Goal: Information Seeking & Learning: Learn about a topic

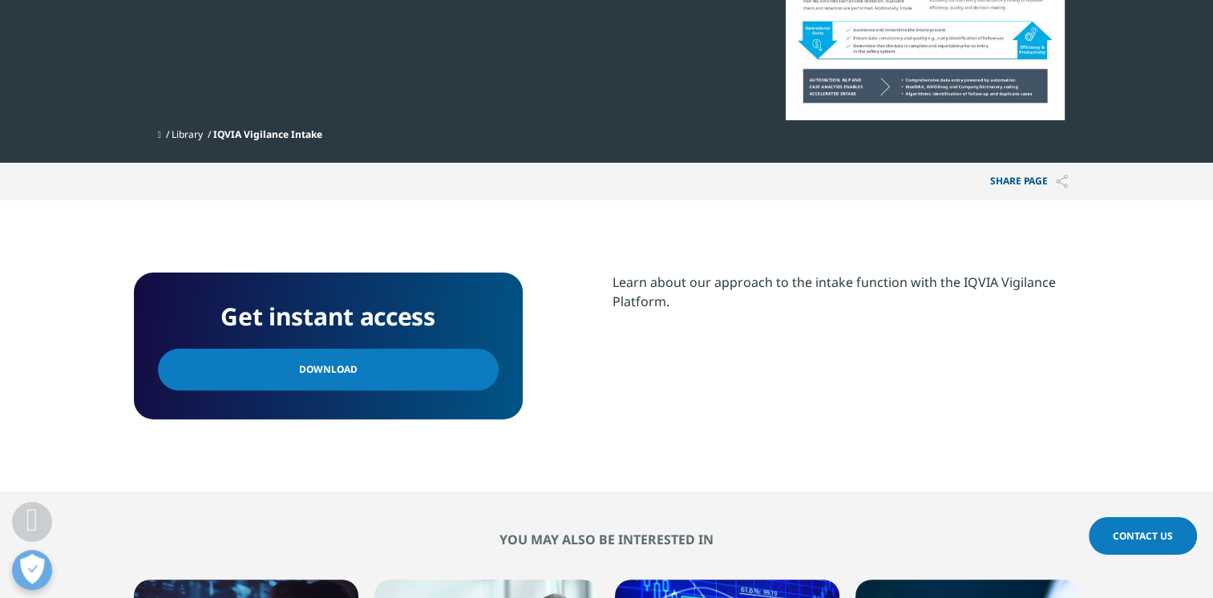
scroll to position [321, 0]
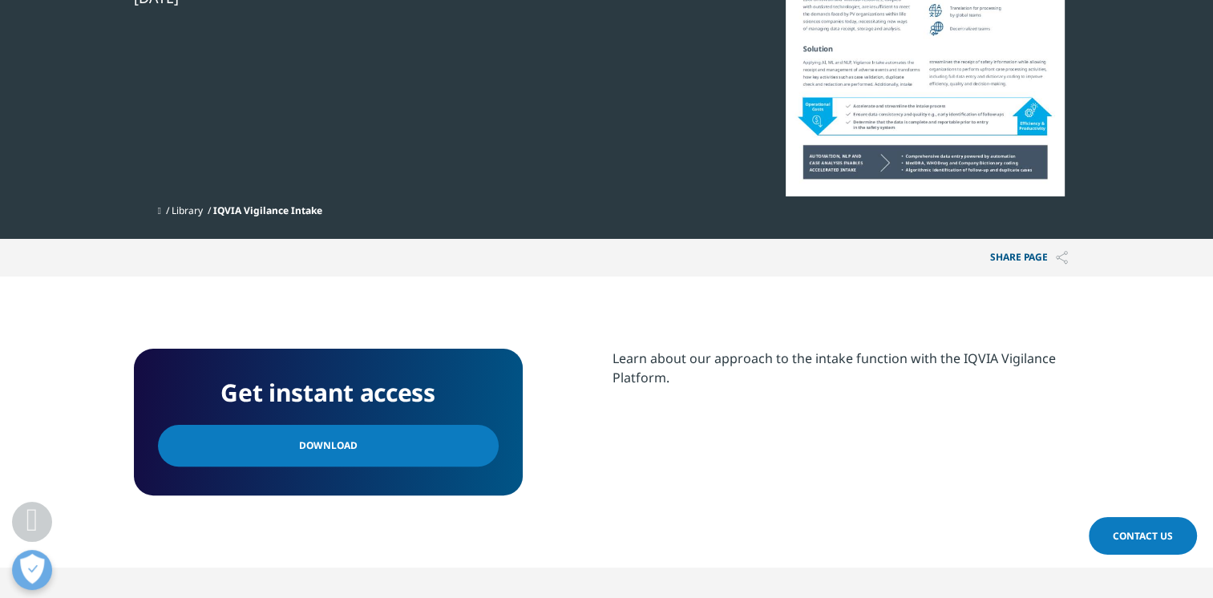
click at [261, 434] on link "Download" at bounding box center [328, 446] width 341 height 42
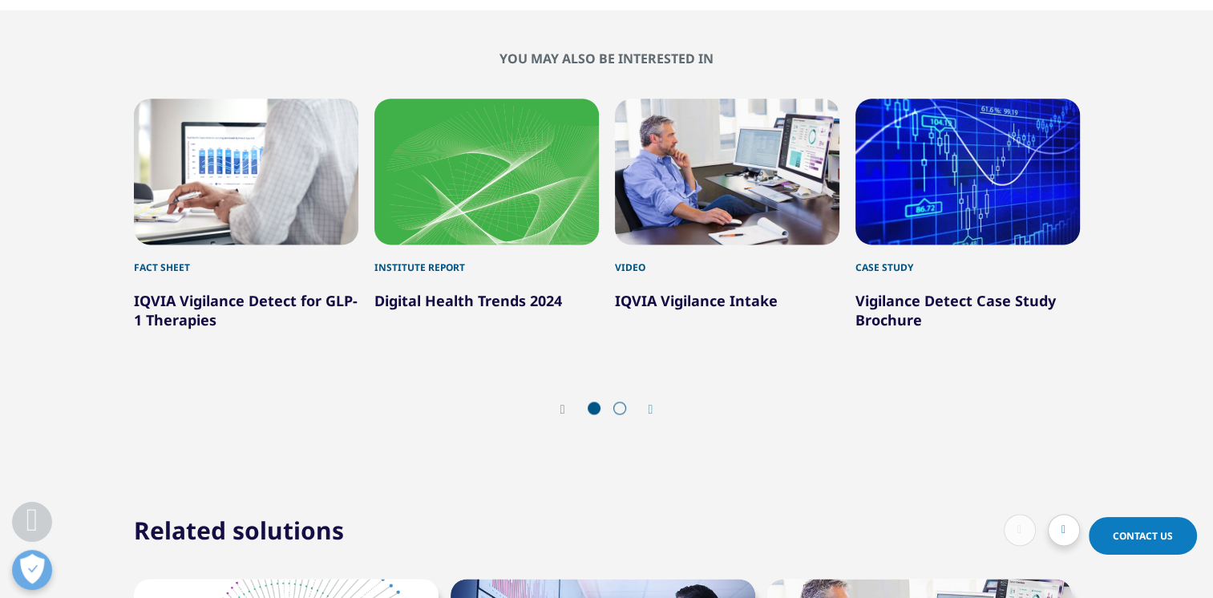
scroll to position [2084, 0]
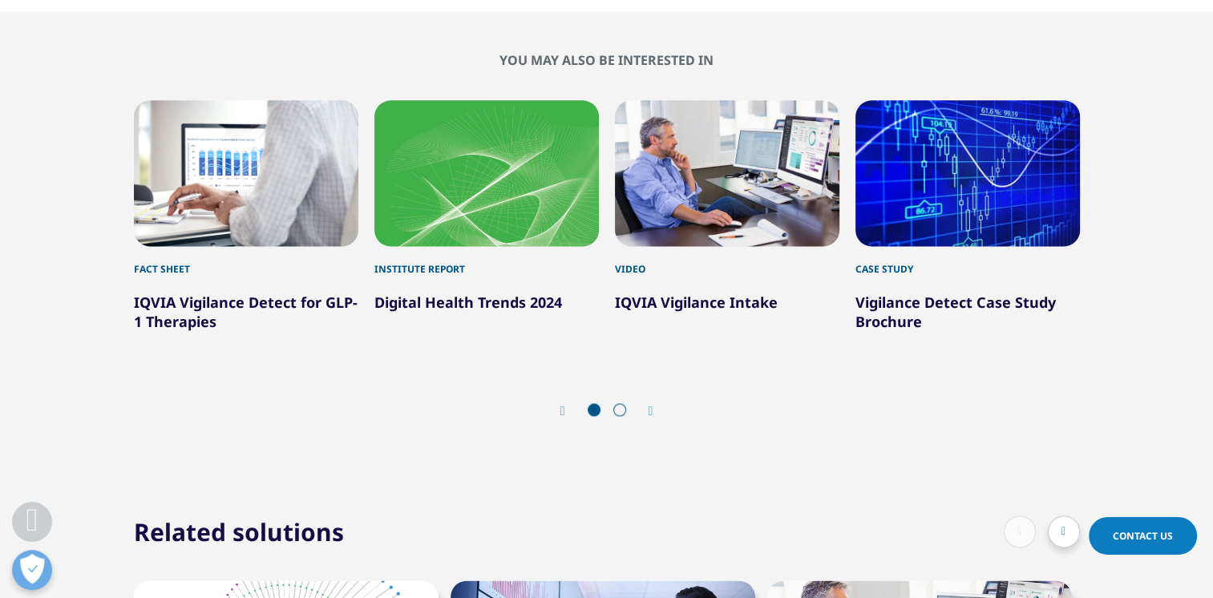
click at [619, 403] on span at bounding box center [619, 409] width 13 height 13
click at [657, 387] on div "Prev Next" at bounding box center [607, 411] width 946 height 48
click at [649, 405] on icon "Next slide" at bounding box center [651, 411] width 5 height 13
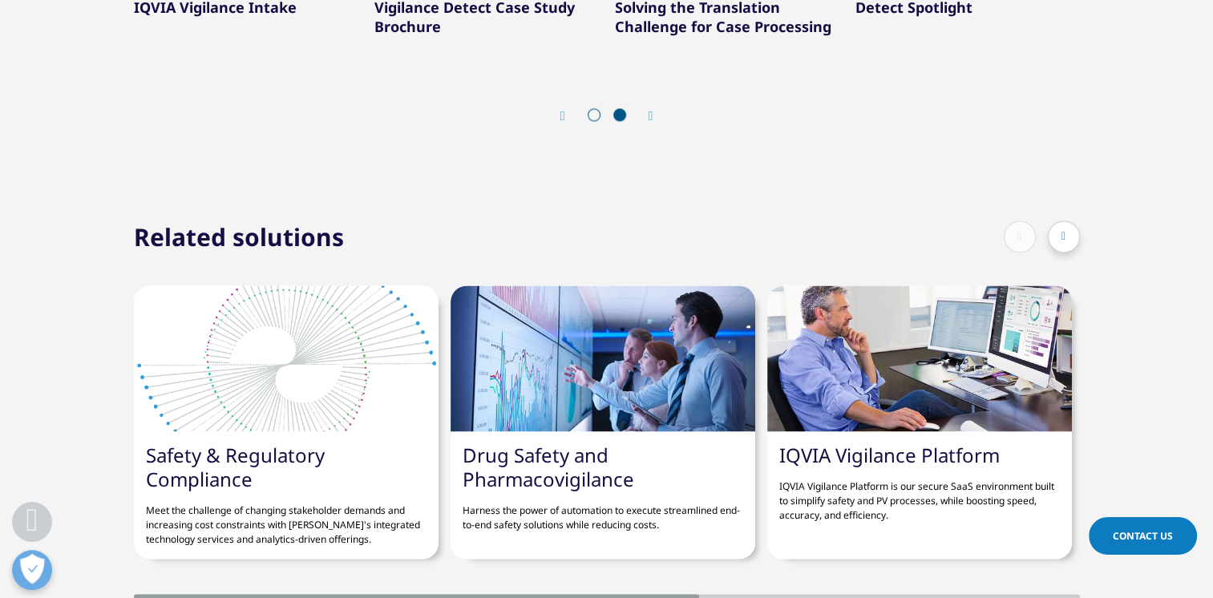
scroll to position [2405, 0]
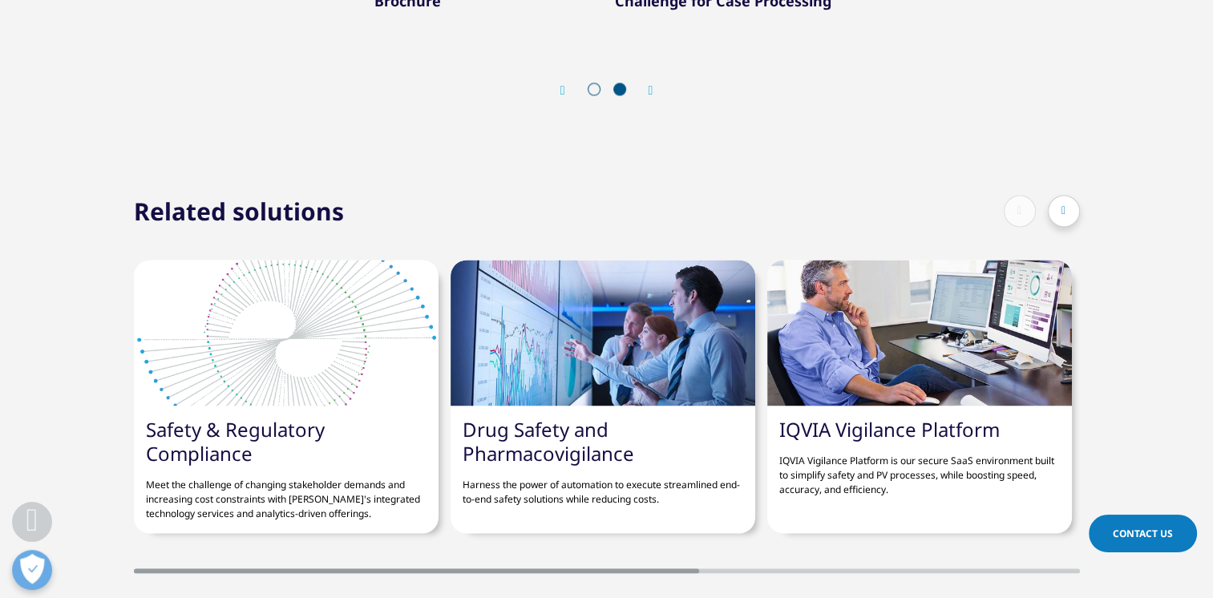
click at [1058, 195] on div at bounding box center [1064, 211] width 32 height 32
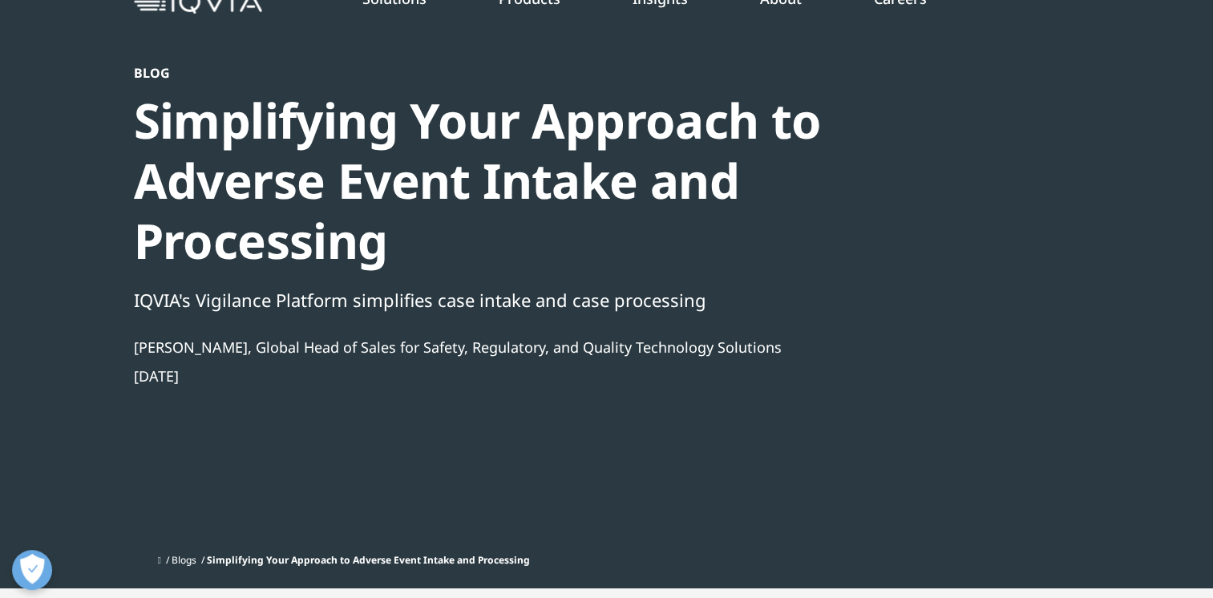
scroll to position [0, 0]
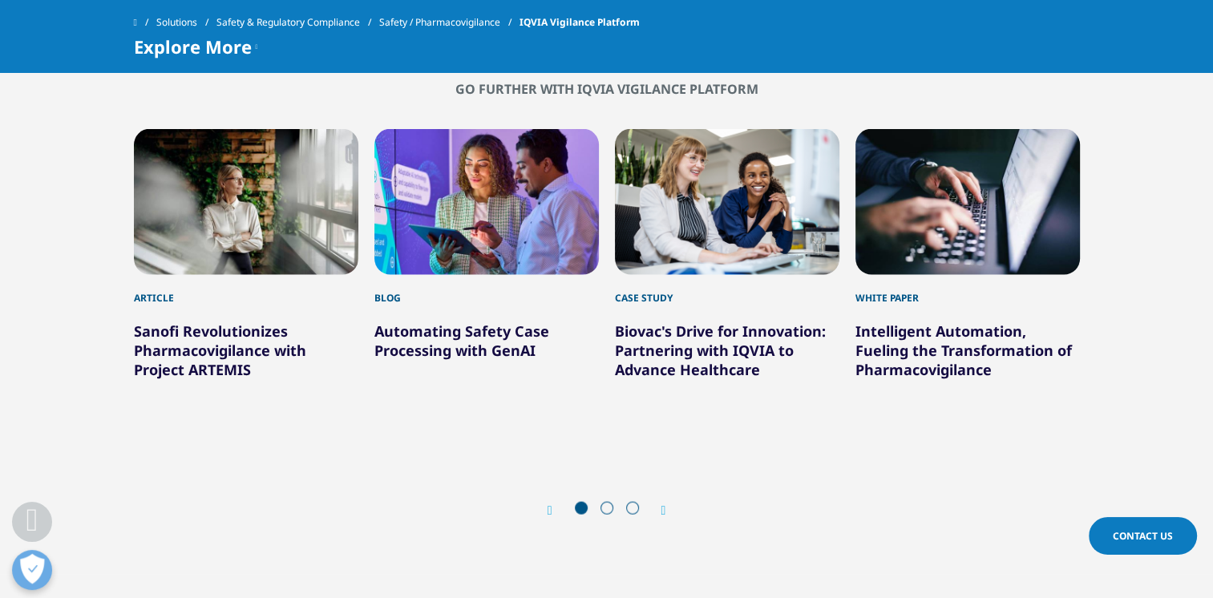
scroll to position [3527, 0]
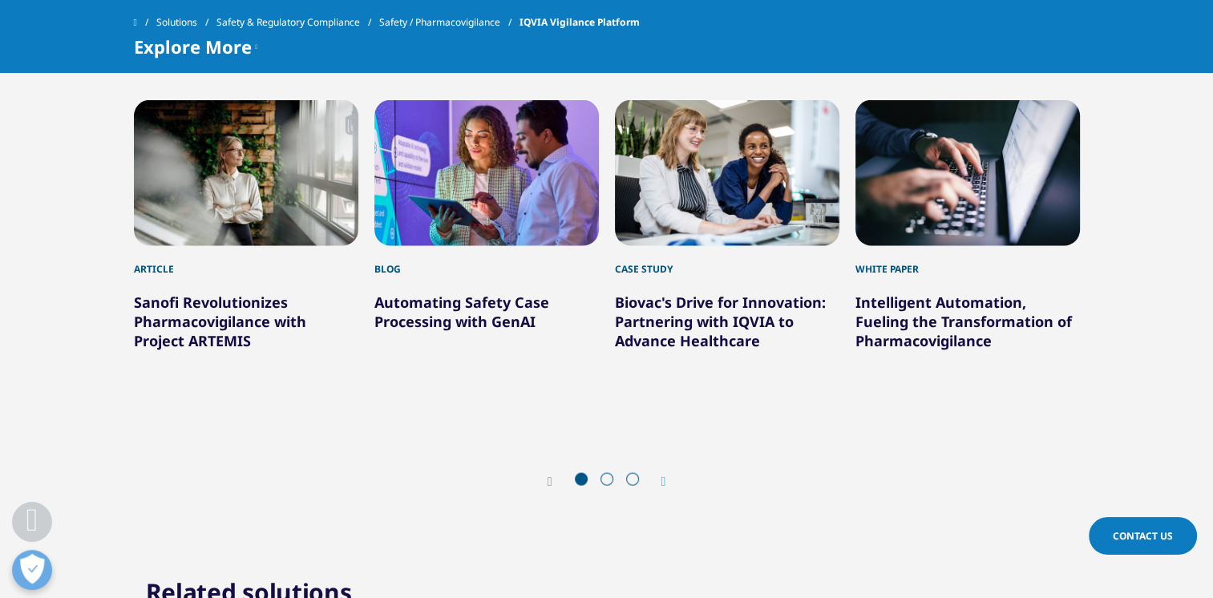
click at [608, 473] on span at bounding box center [606, 479] width 13 height 13
click at [663, 475] on icon "Next slide" at bounding box center [663, 481] width 5 height 13
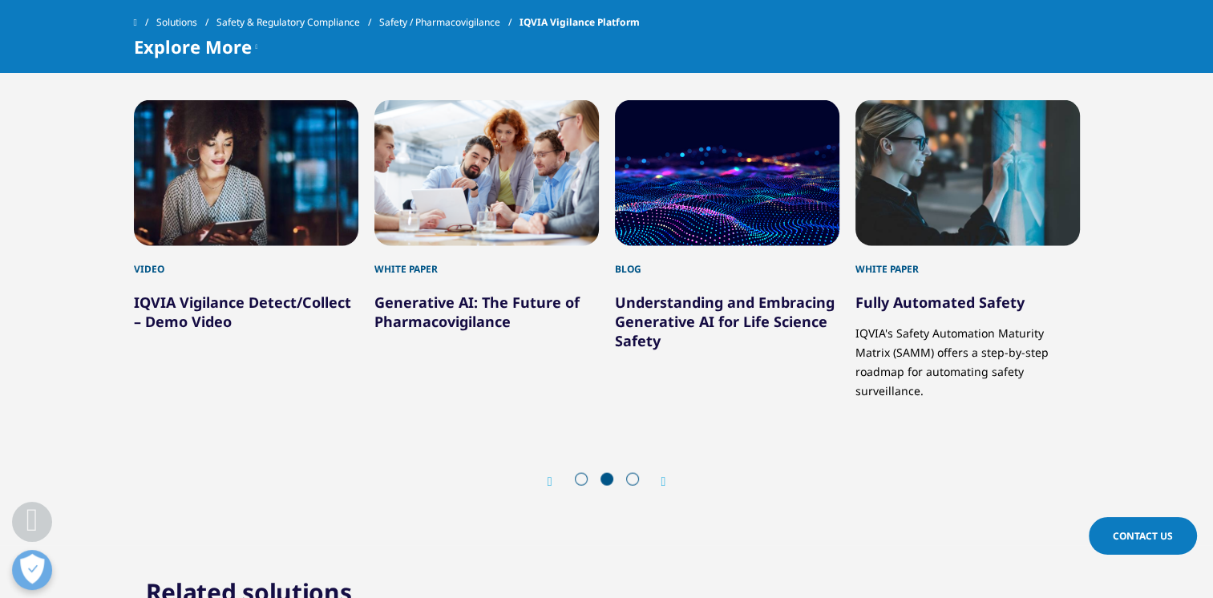
click at [663, 475] on icon "Next slide" at bounding box center [663, 481] width 5 height 13
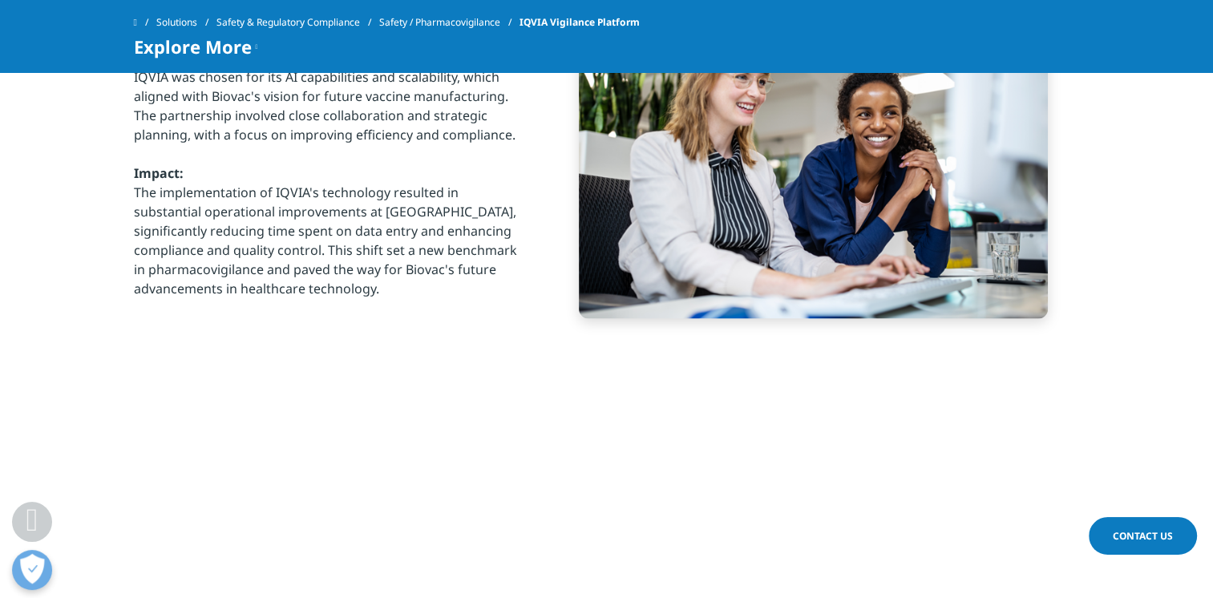
scroll to position [2565, 0]
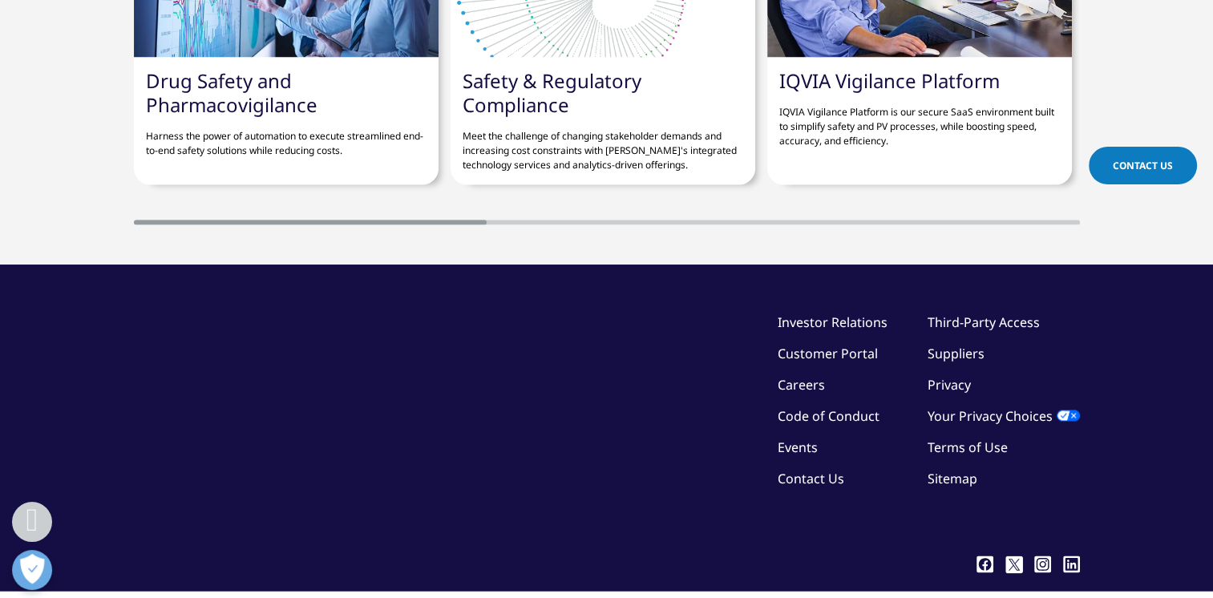
scroll to position [2273, 0]
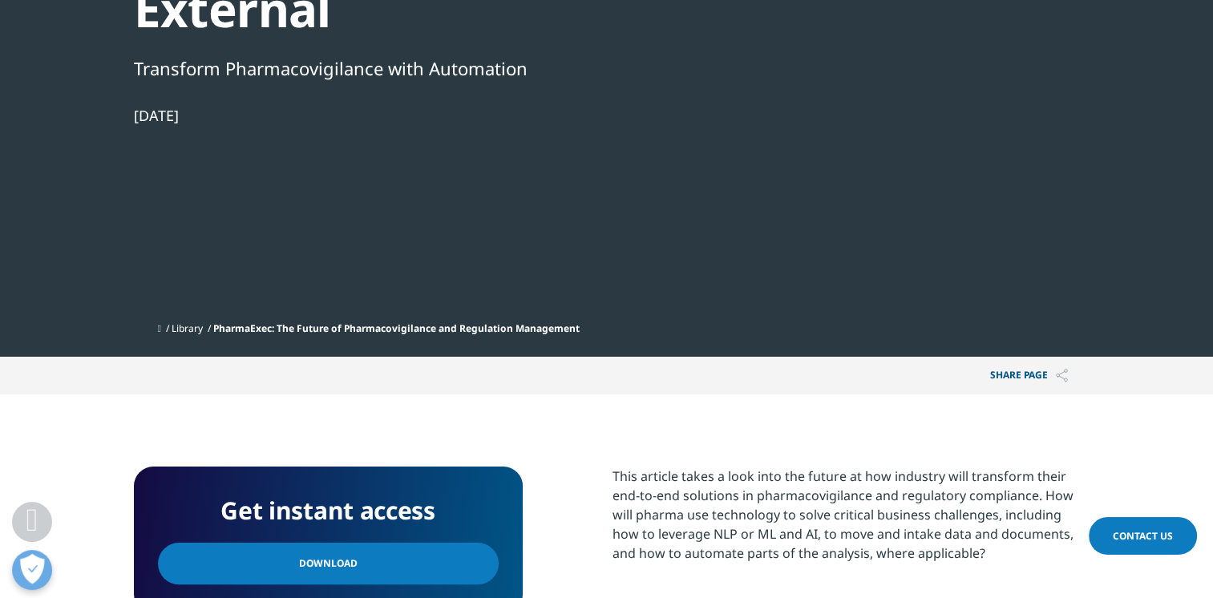
scroll to position [160, 0]
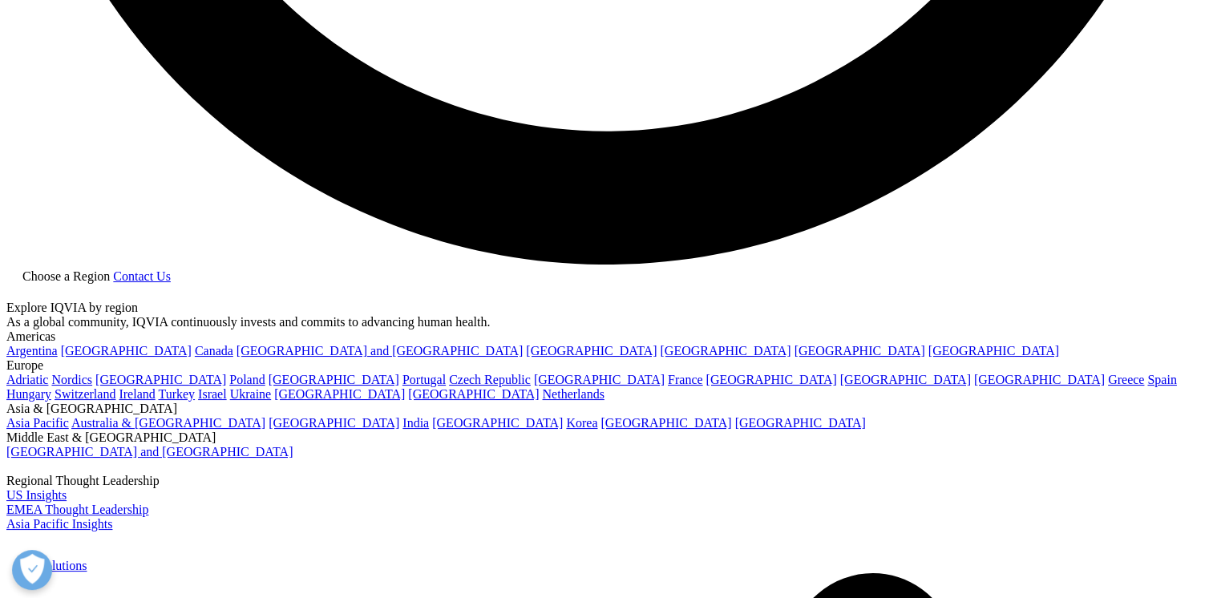
scroll to position [3287, 0]
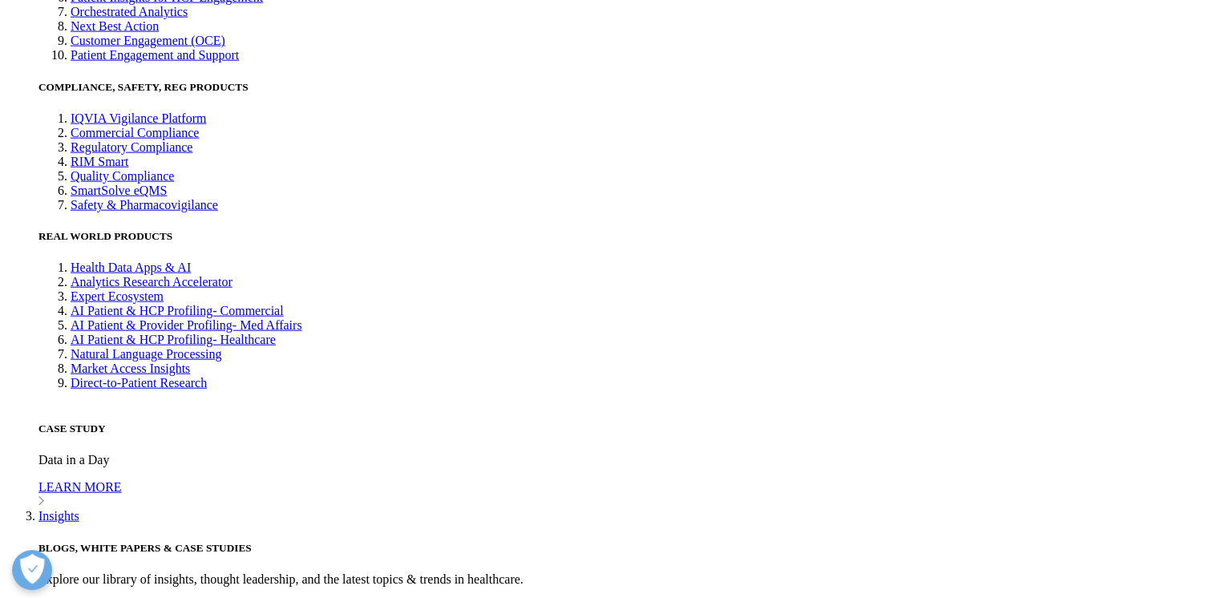
scroll to position [0, 0]
drag, startPoint x: 725, startPoint y: 435, endPoint x: 535, endPoint y: 475, distance: 194.8
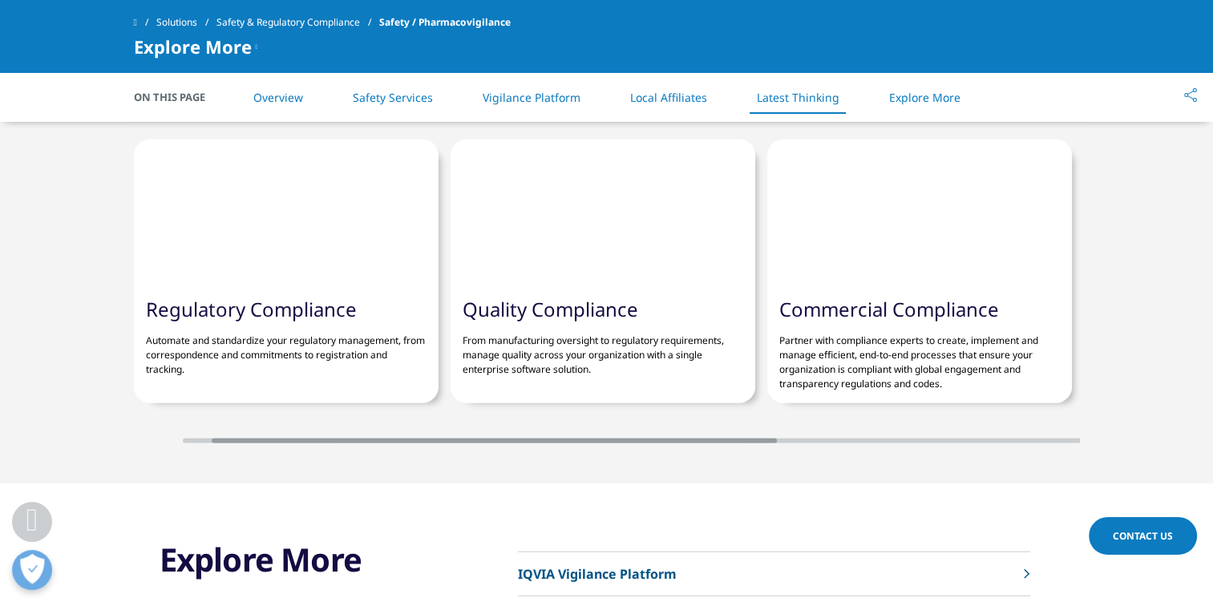
click at [531, 450] on section "Related solutions Regulatory Compliance Automate and standardize your regulator…" at bounding box center [606, 258] width 1213 height 449
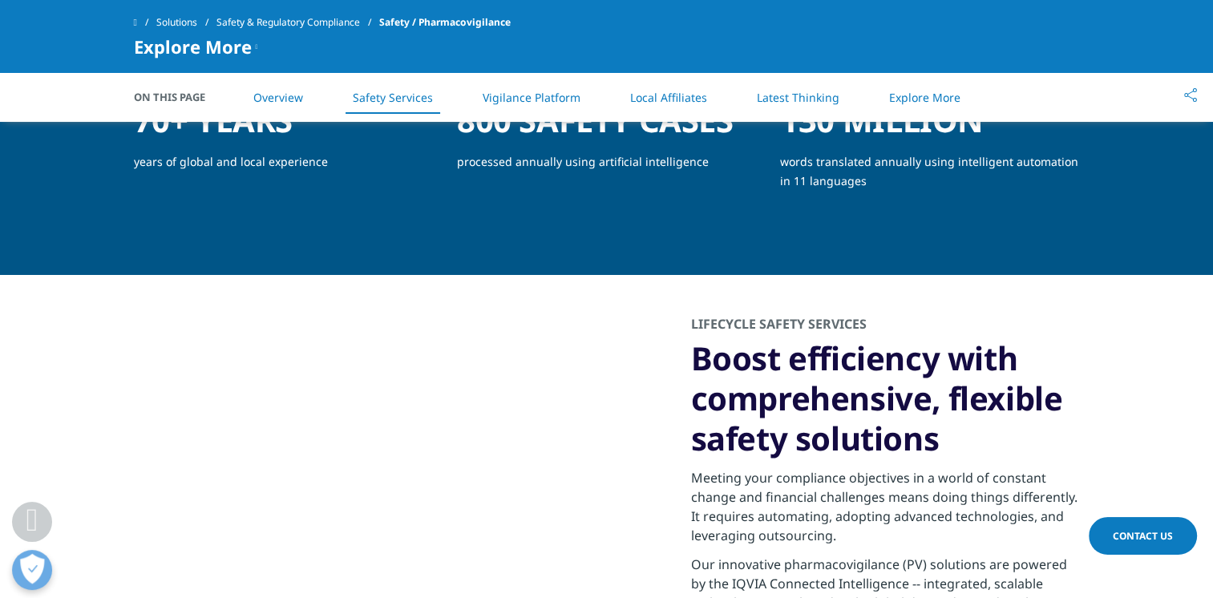
scroll to position [802, 0]
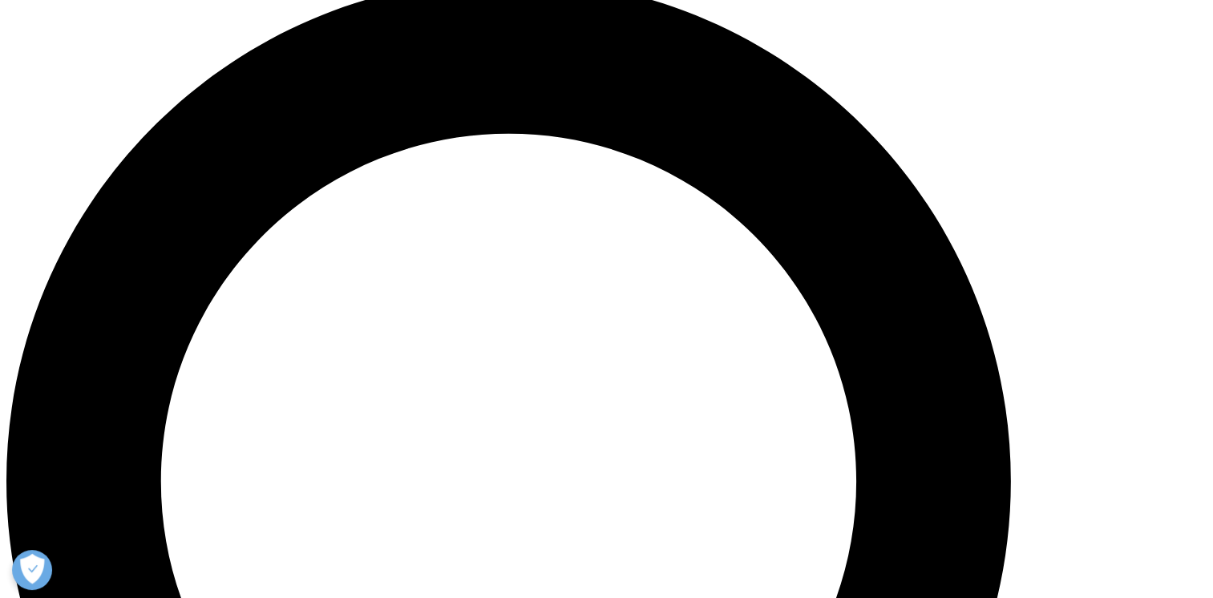
scroll to position [1283, 0]
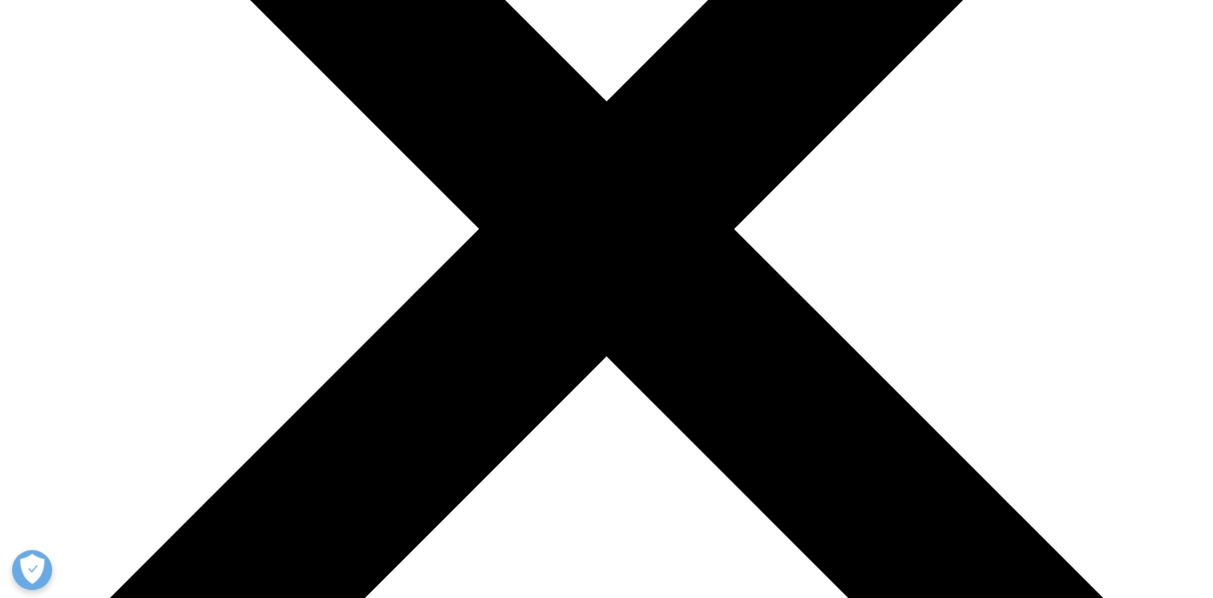
scroll to position [721, 0]
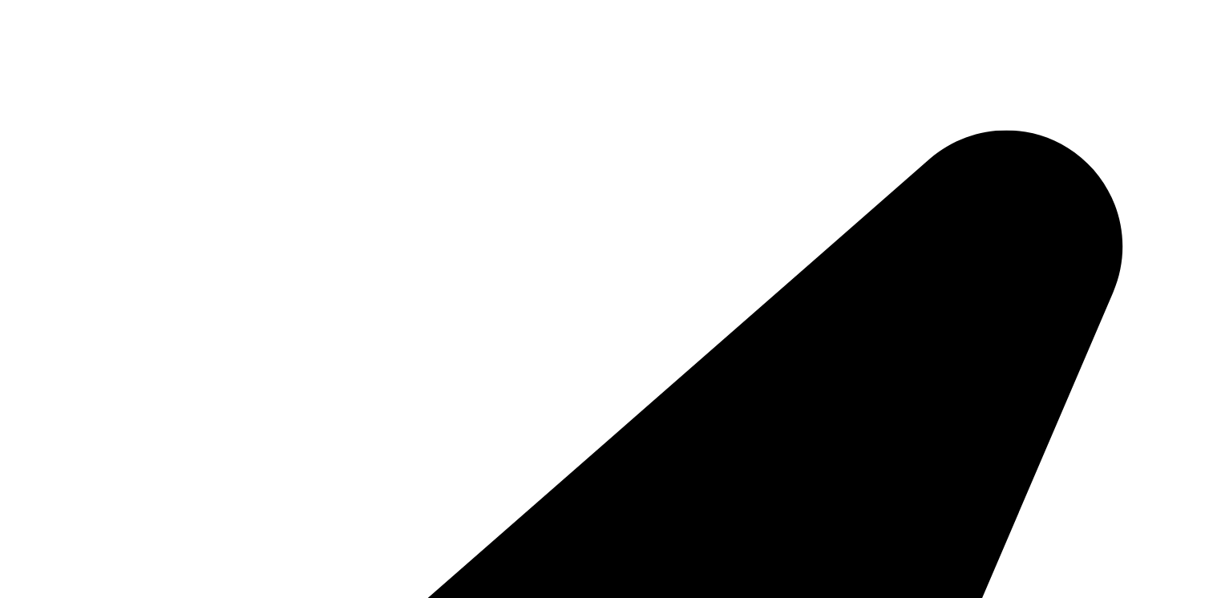
scroll to position [664, 0]
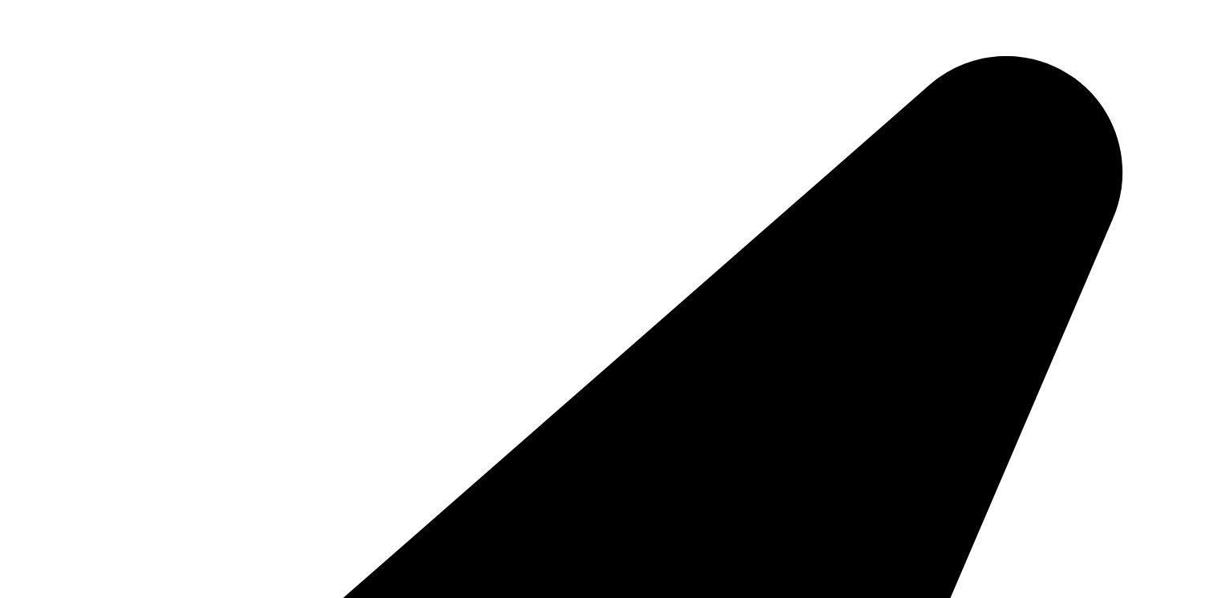
scroll to position [782, 0]
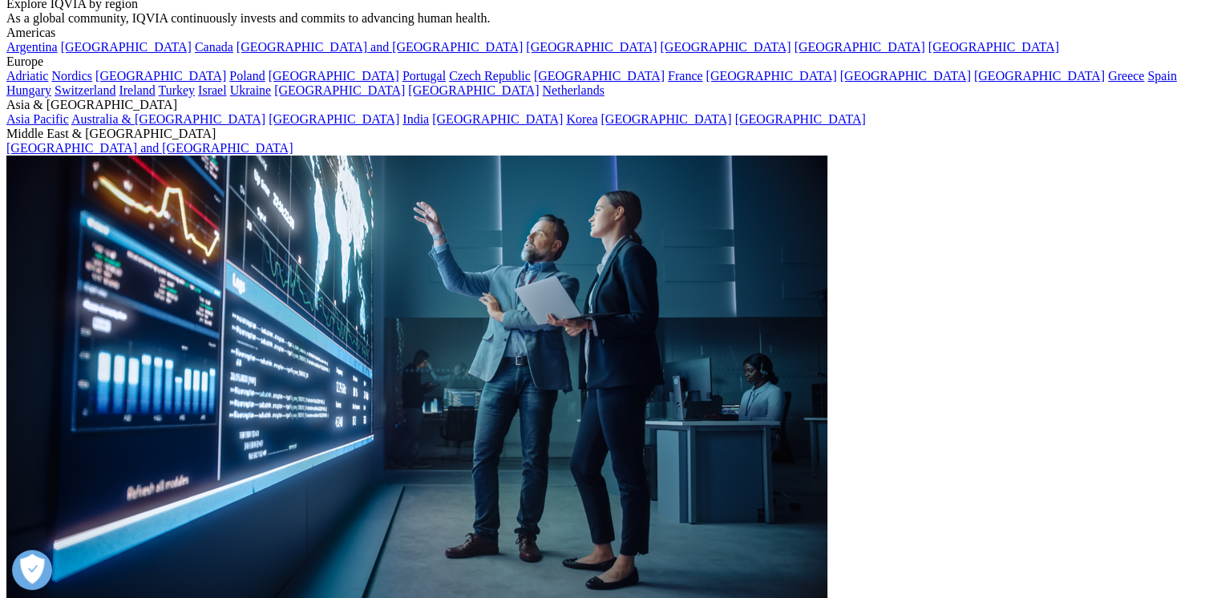
scroll to position [96, 0]
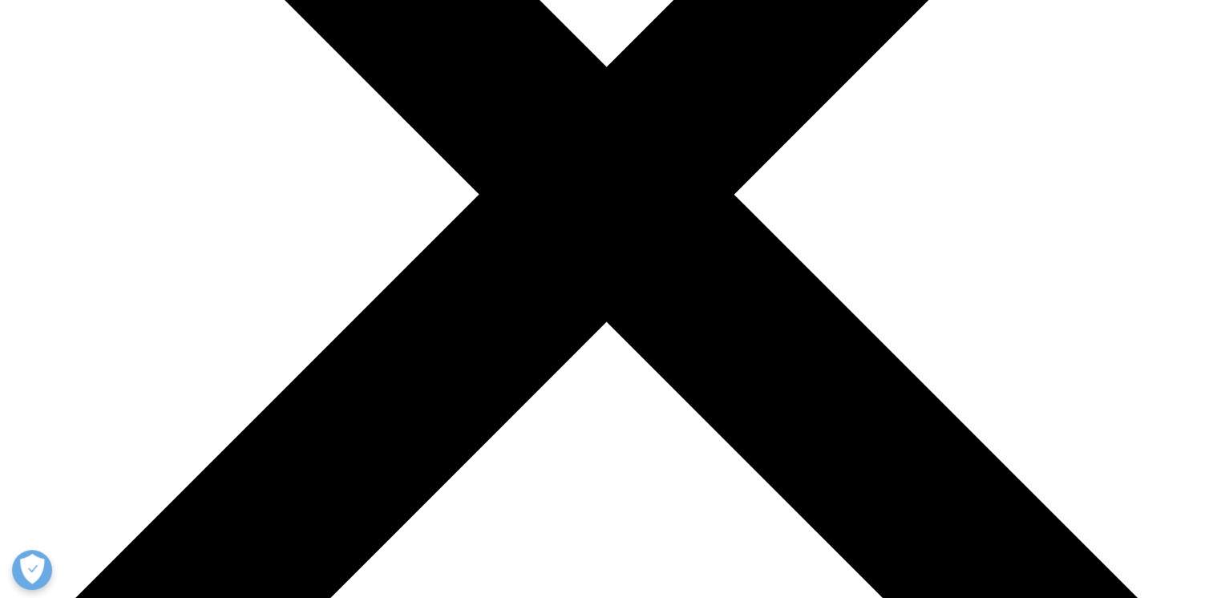
scroll to position [401, 0]
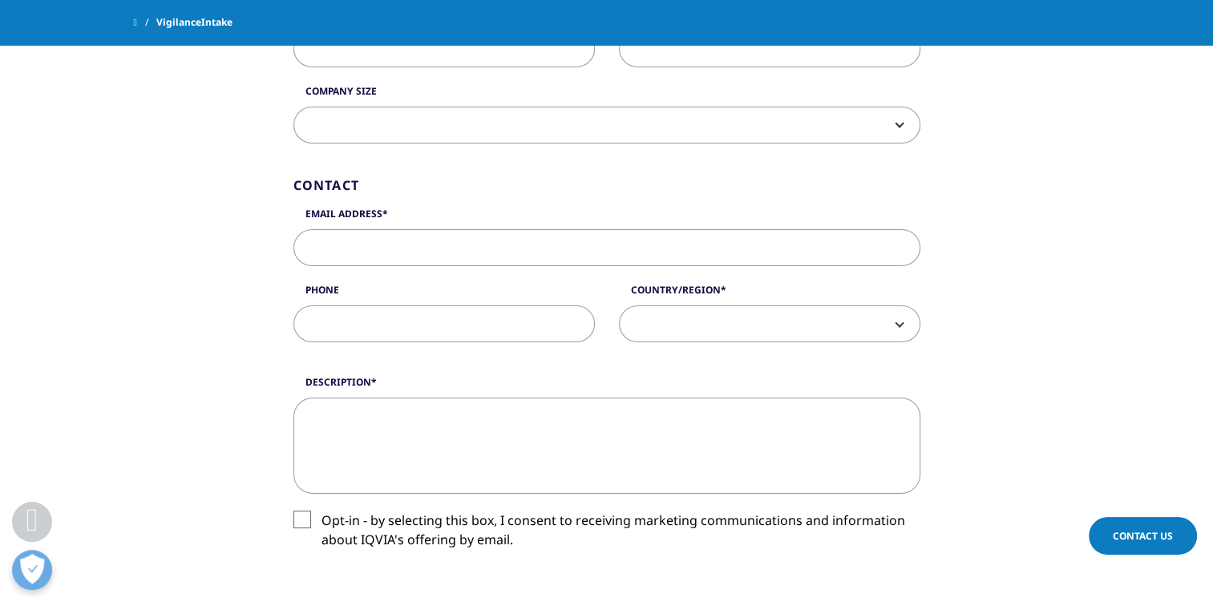
scroll to position [802, 0]
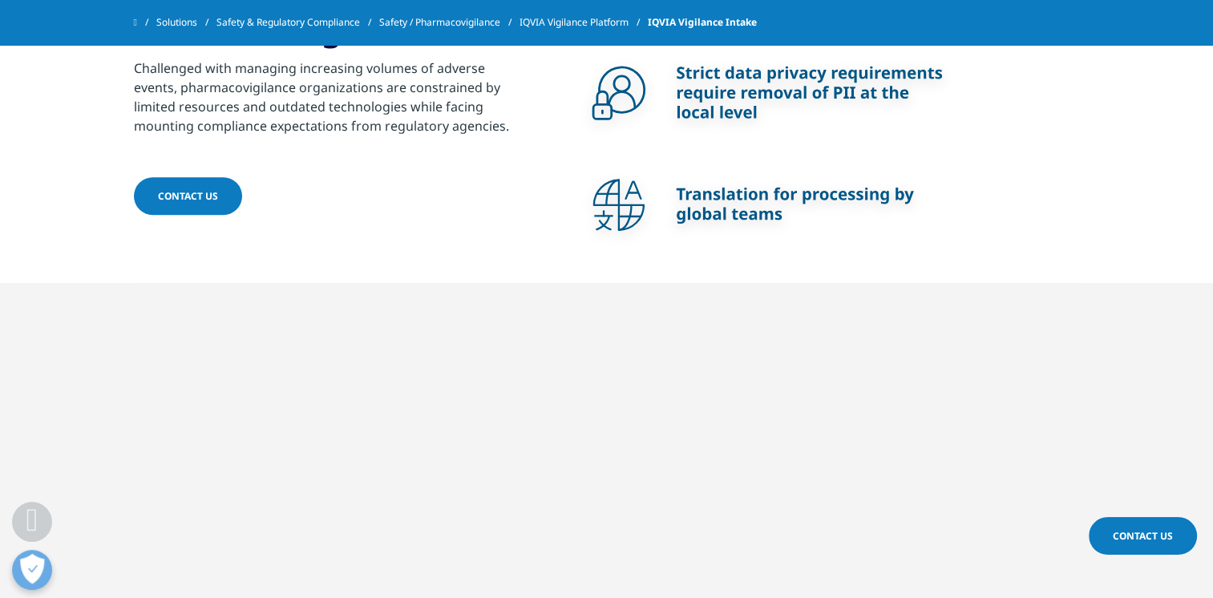
scroll to position [1202, 0]
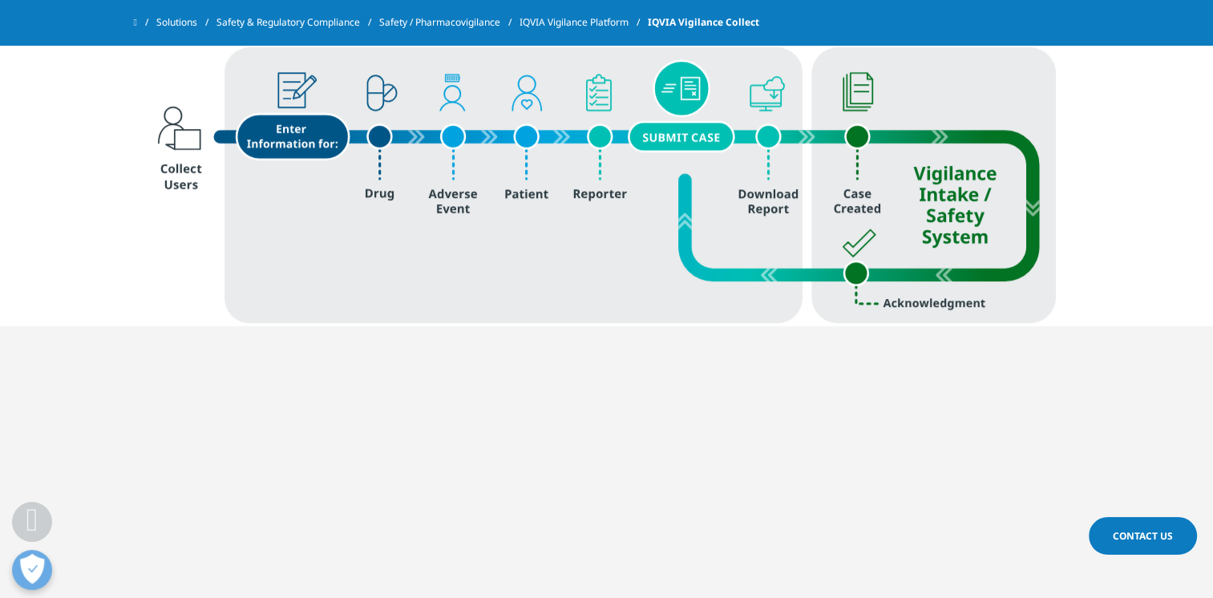
scroll to position [962, 0]
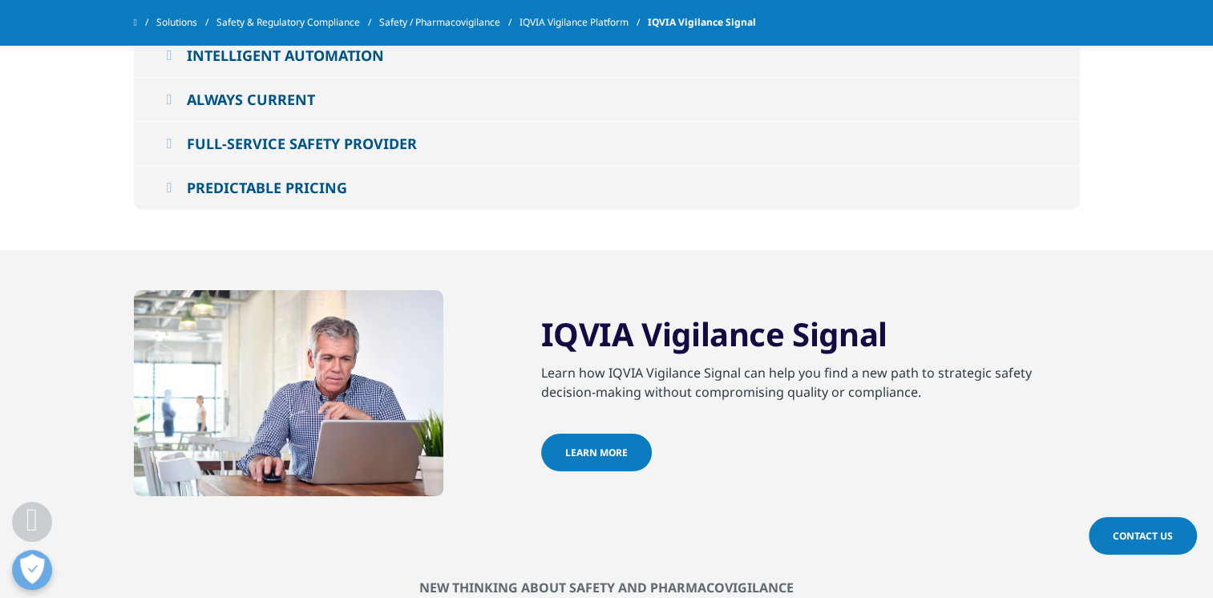
scroll to position [1924, 0]
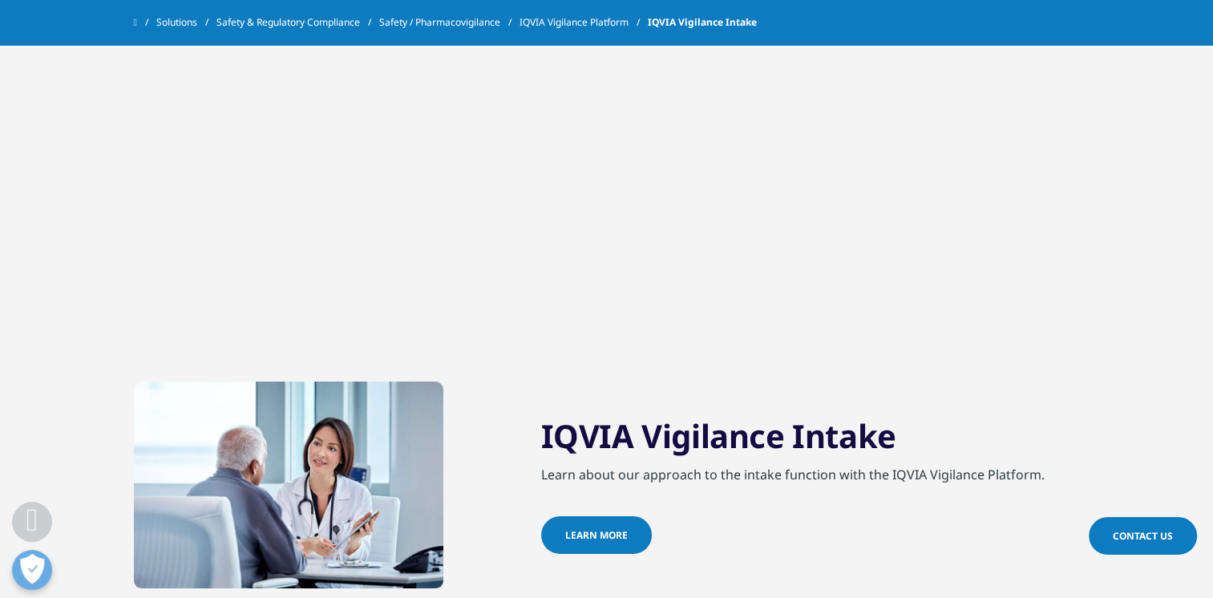
scroll to position [2004, 0]
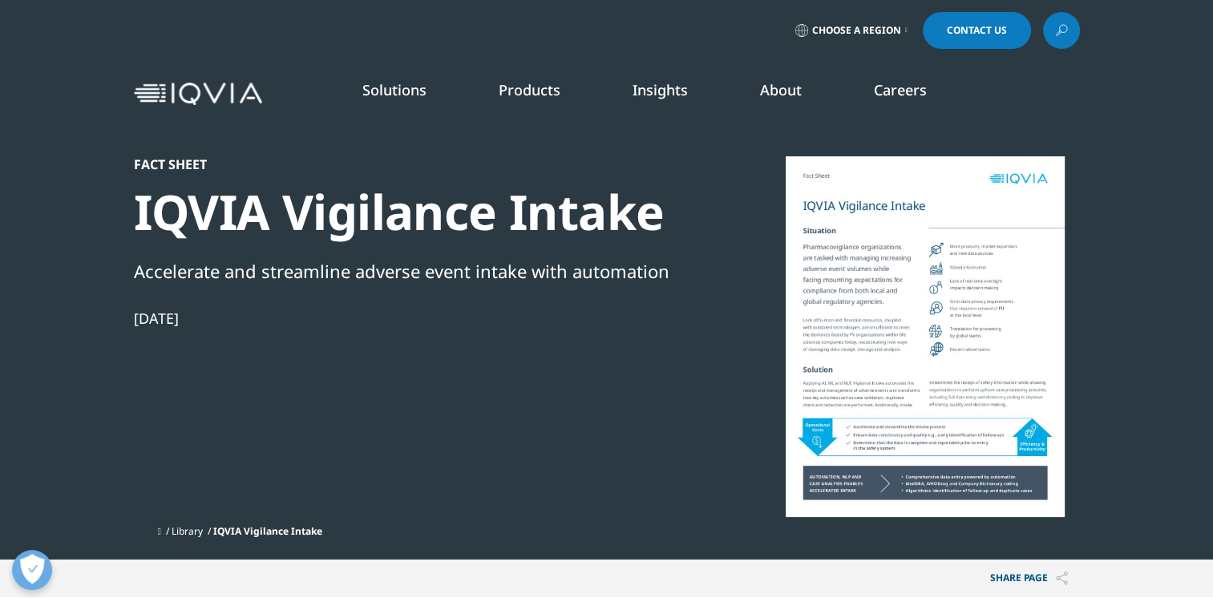
scroll to position [147, 946]
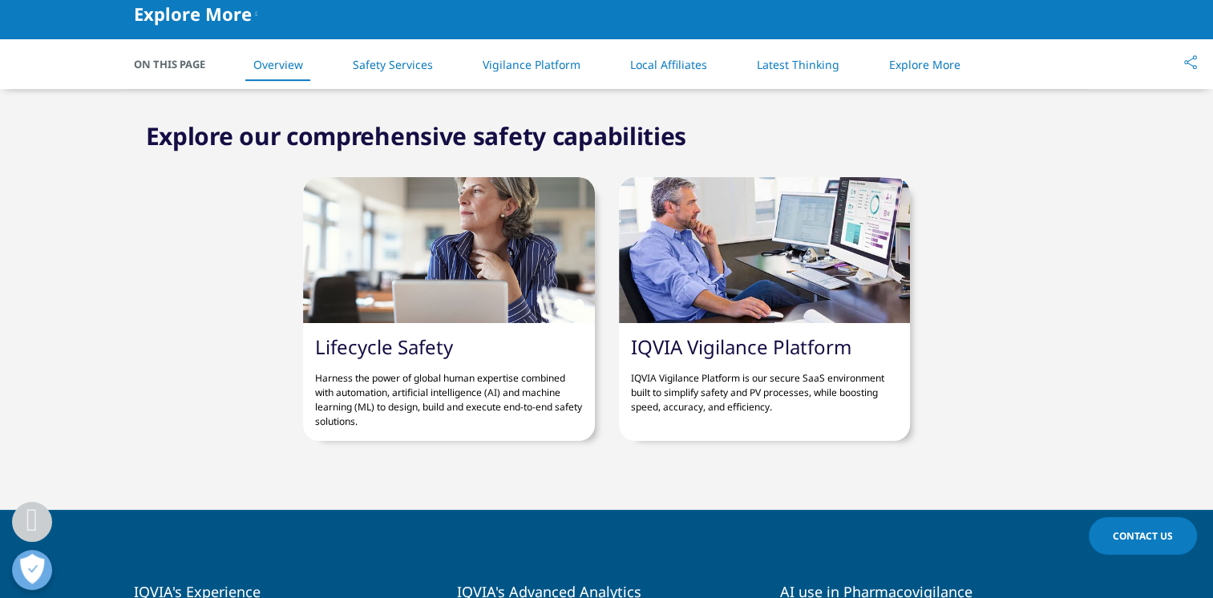
scroll to position [641, 0]
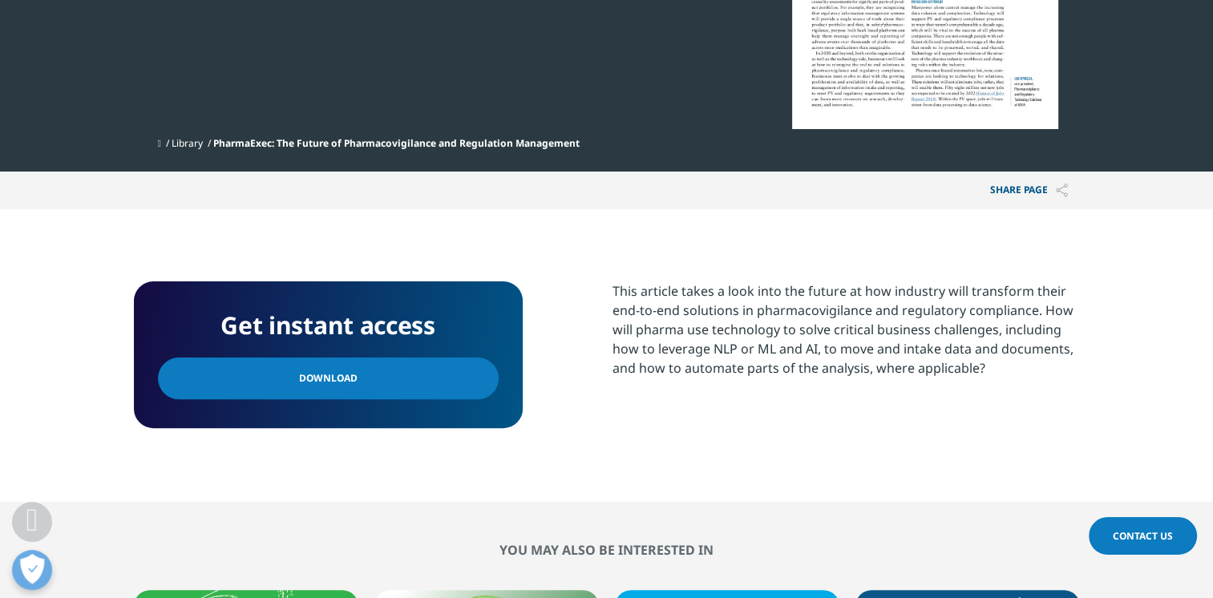
scroll to position [401, 0]
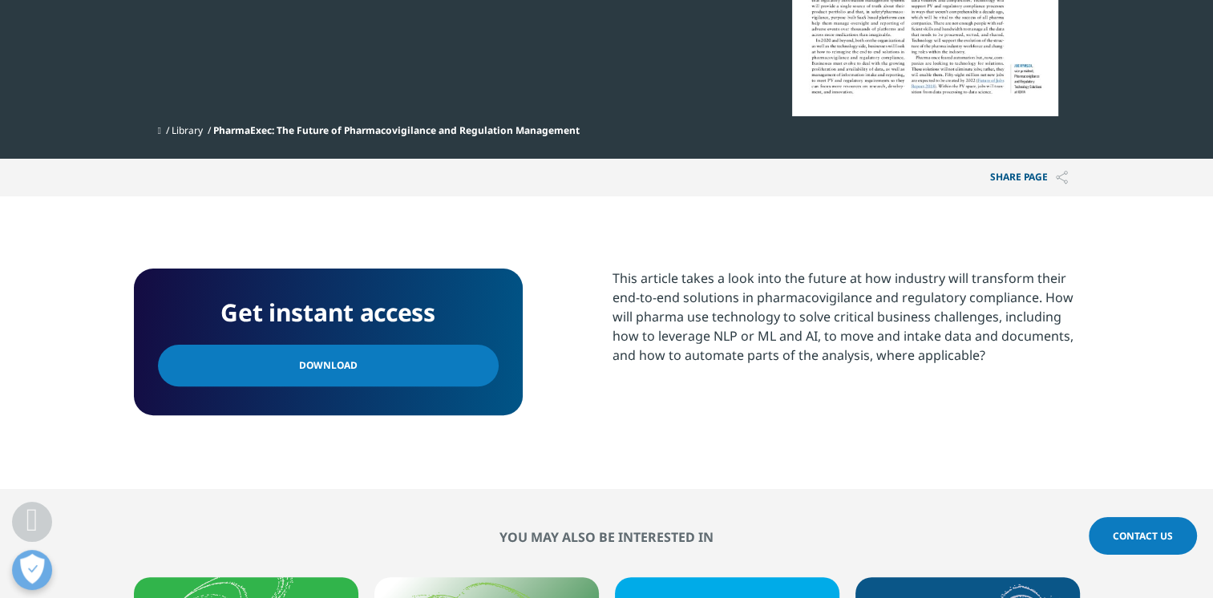
click at [448, 358] on link "Download" at bounding box center [328, 366] width 341 height 42
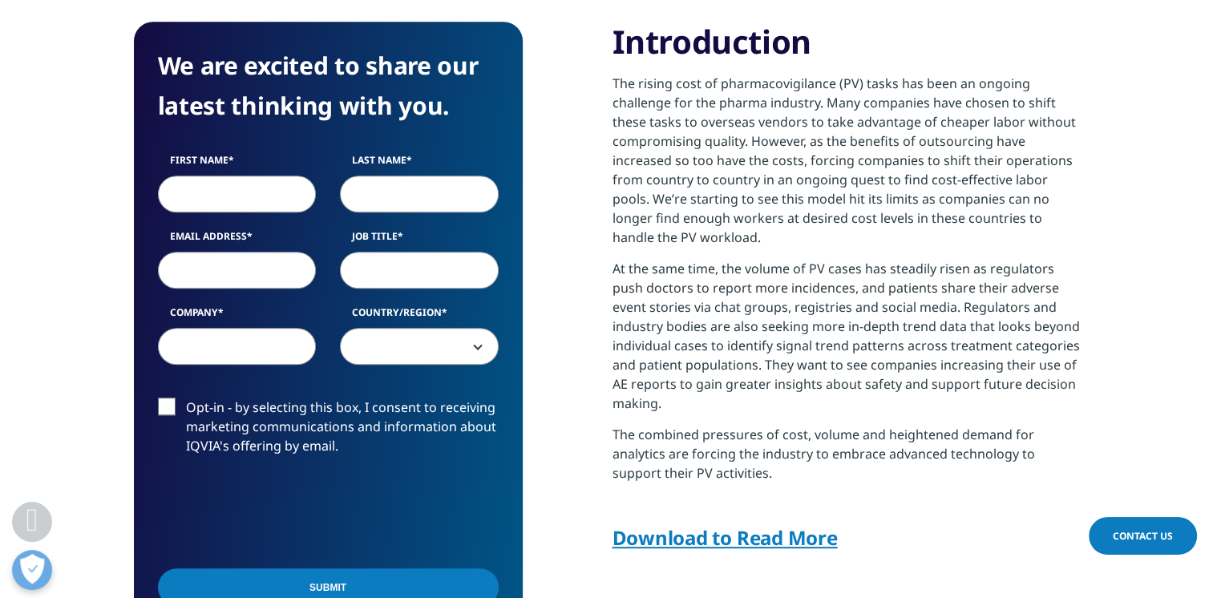
scroll to position [802, 0]
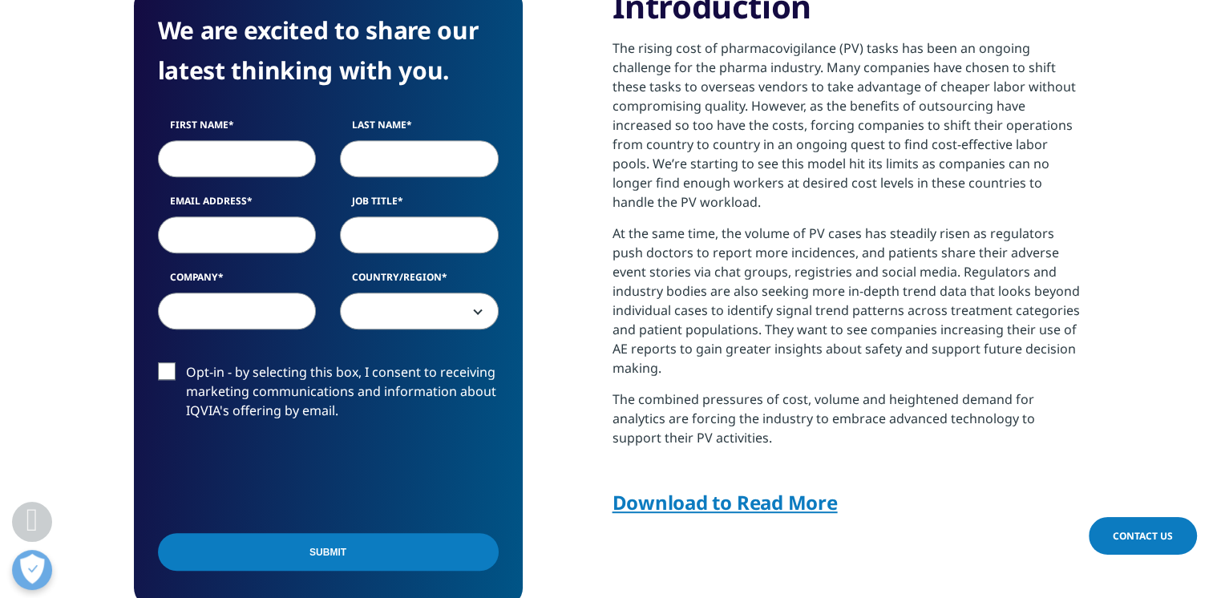
click at [720, 509] on link "Download to Read More" at bounding box center [724, 502] width 225 height 26
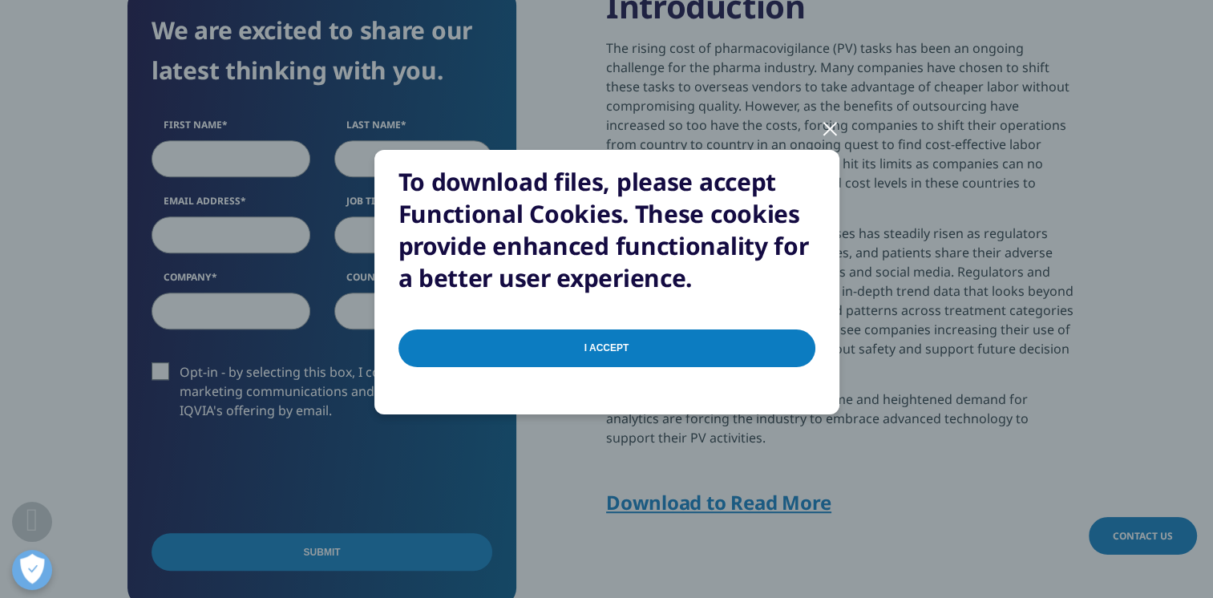
click at [644, 350] on input "I Accept" at bounding box center [606, 348] width 417 height 38
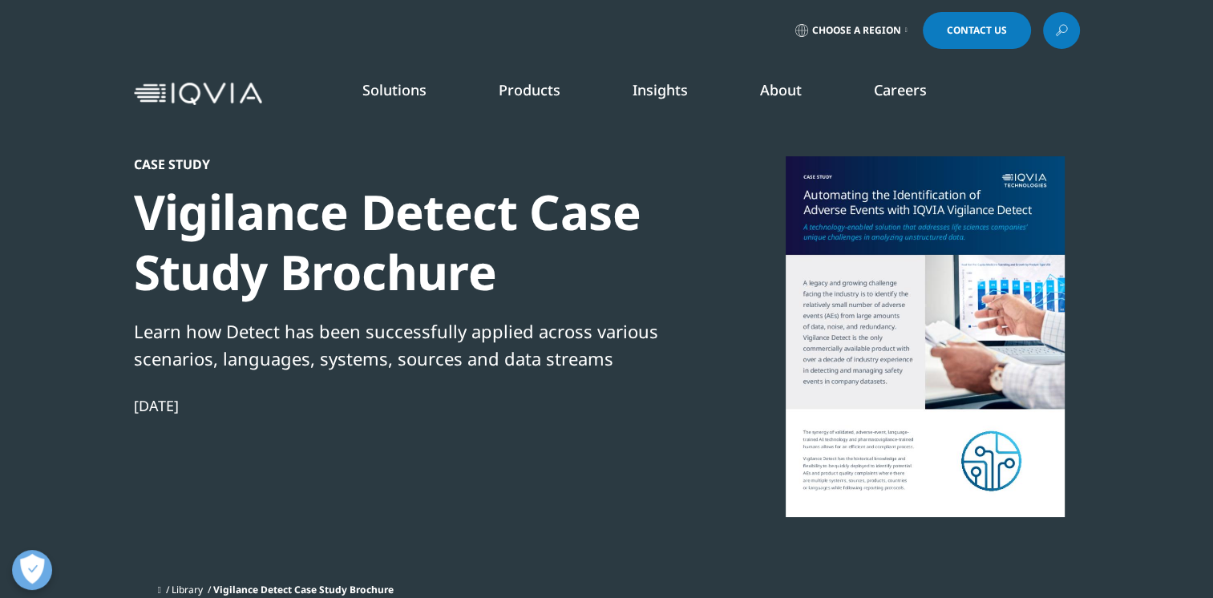
drag, startPoint x: 398, startPoint y: 220, endPoint x: 482, endPoint y: 220, distance: 83.4
click at [398, 220] on div "Vigilance Detect Case Study Brochure" at bounding box center [409, 242] width 550 height 120
click at [876, 290] on div at bounding box center [924, 336] width 309 height 361
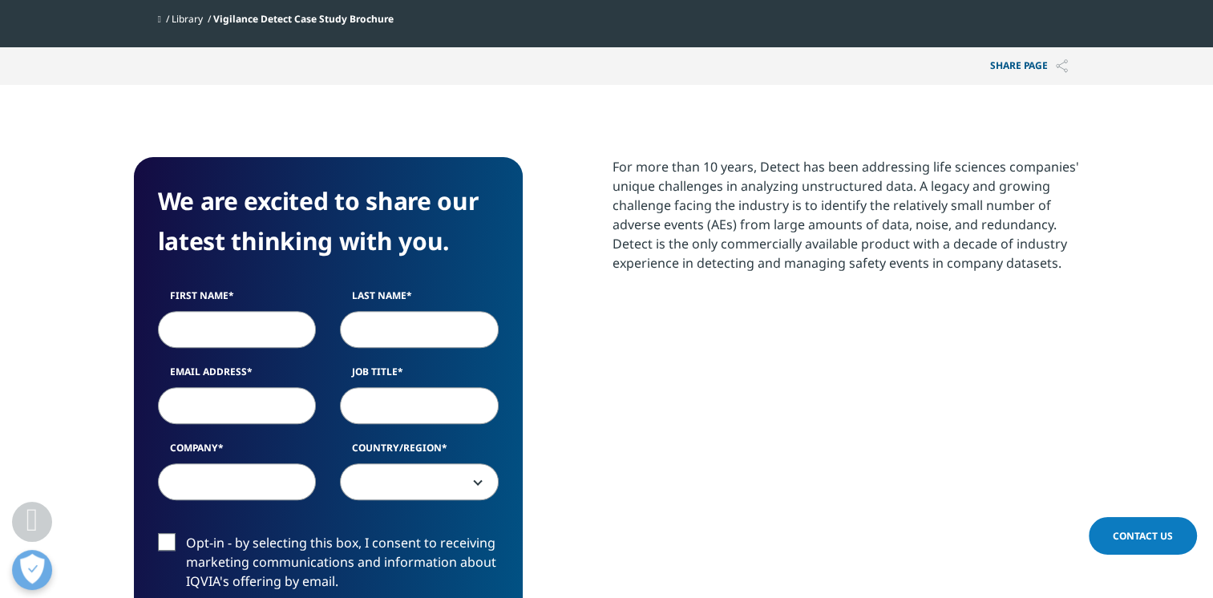
scroll to position [561, 0]
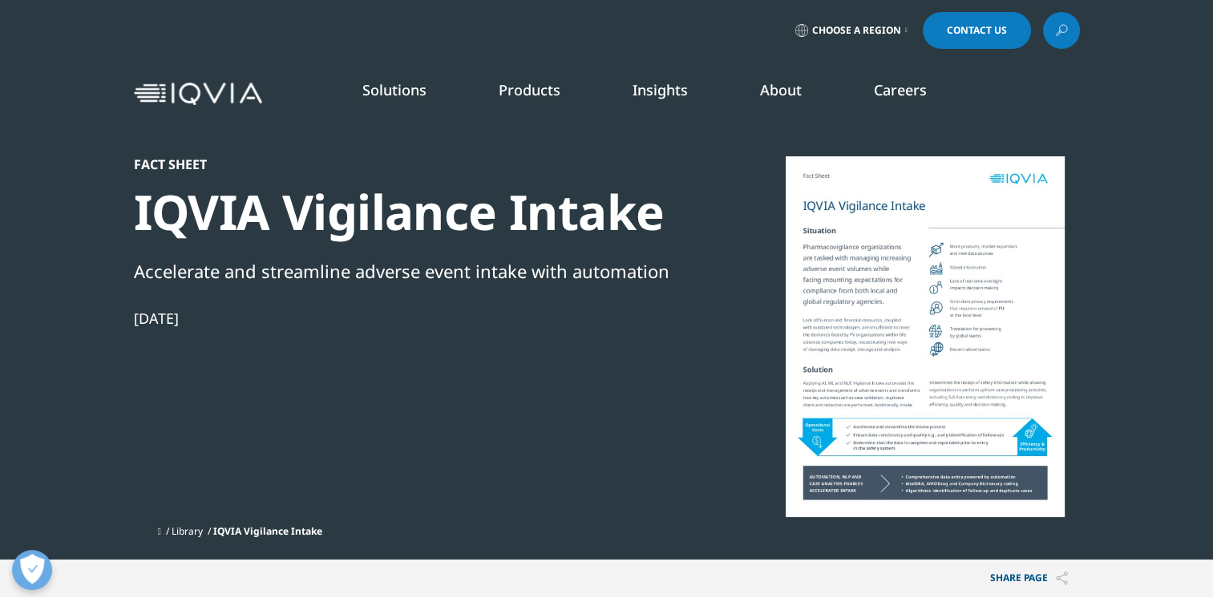
scroll to position [147, 946]
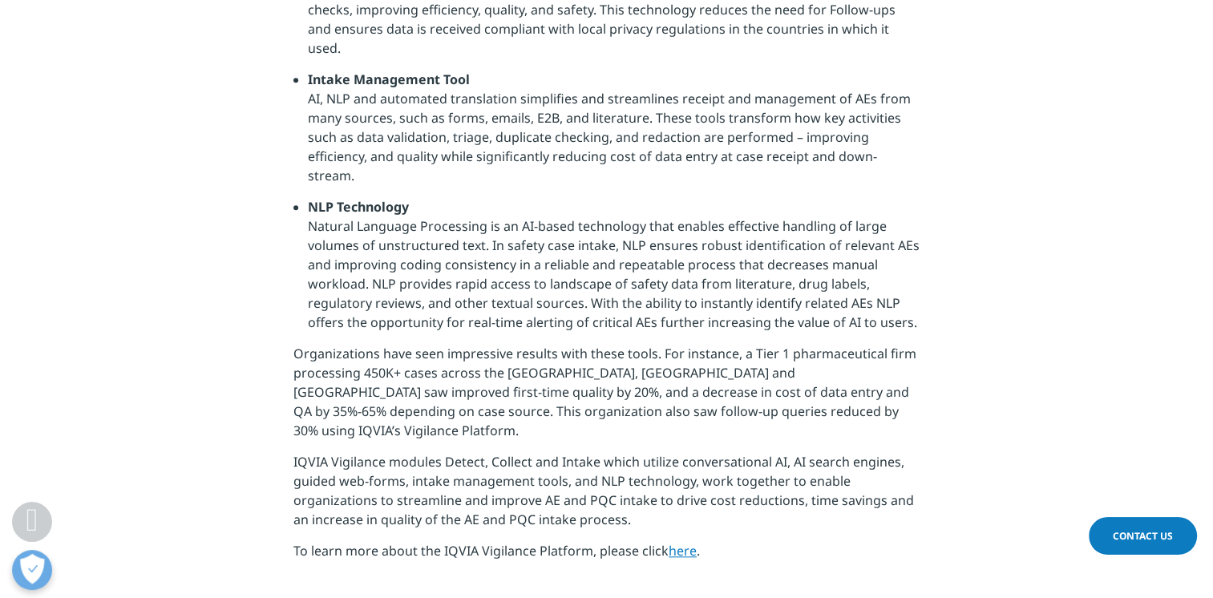
scroll to position [1523, 0]
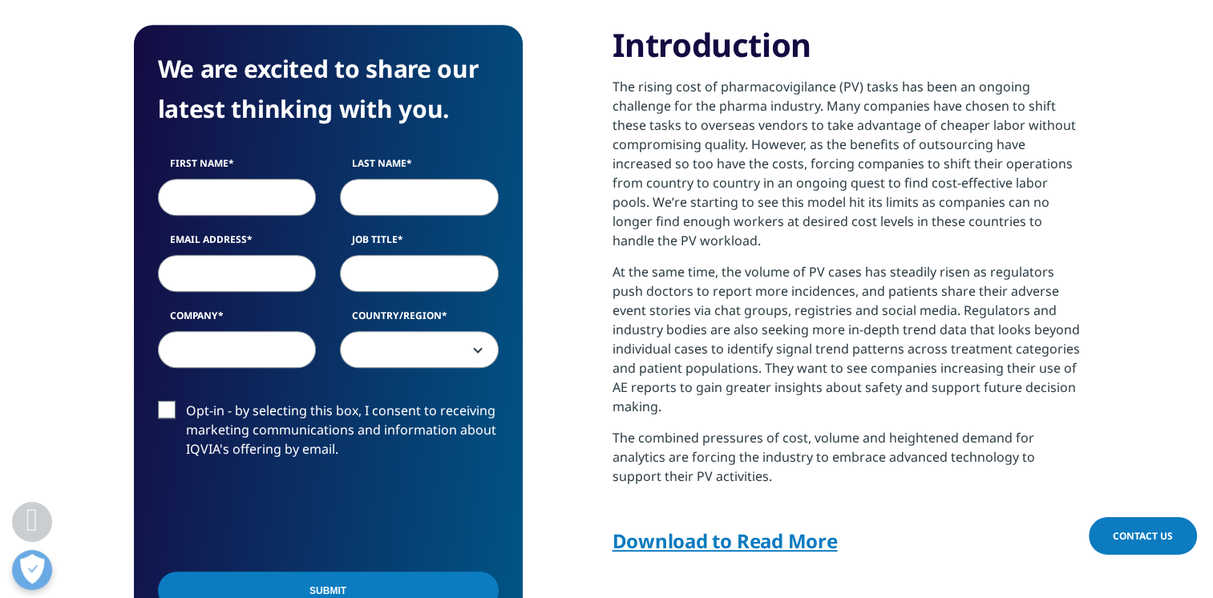
scroll to position [882, 0]
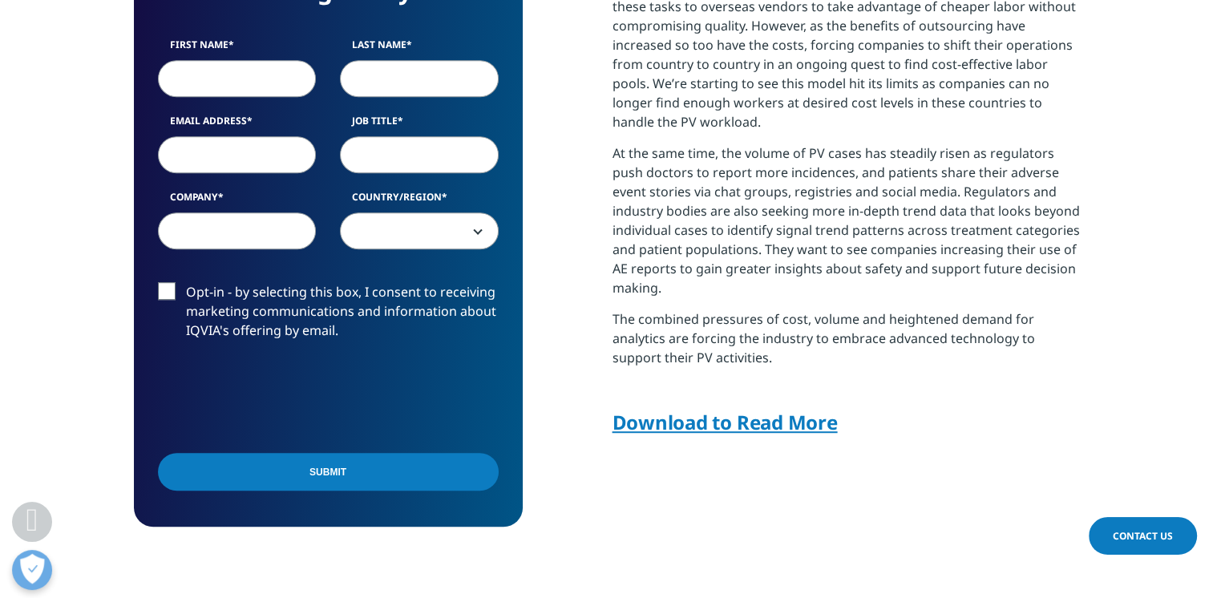
click at [745, 422] on link "Download to Read More" at bounding box center [724, 422] width 225 height 26
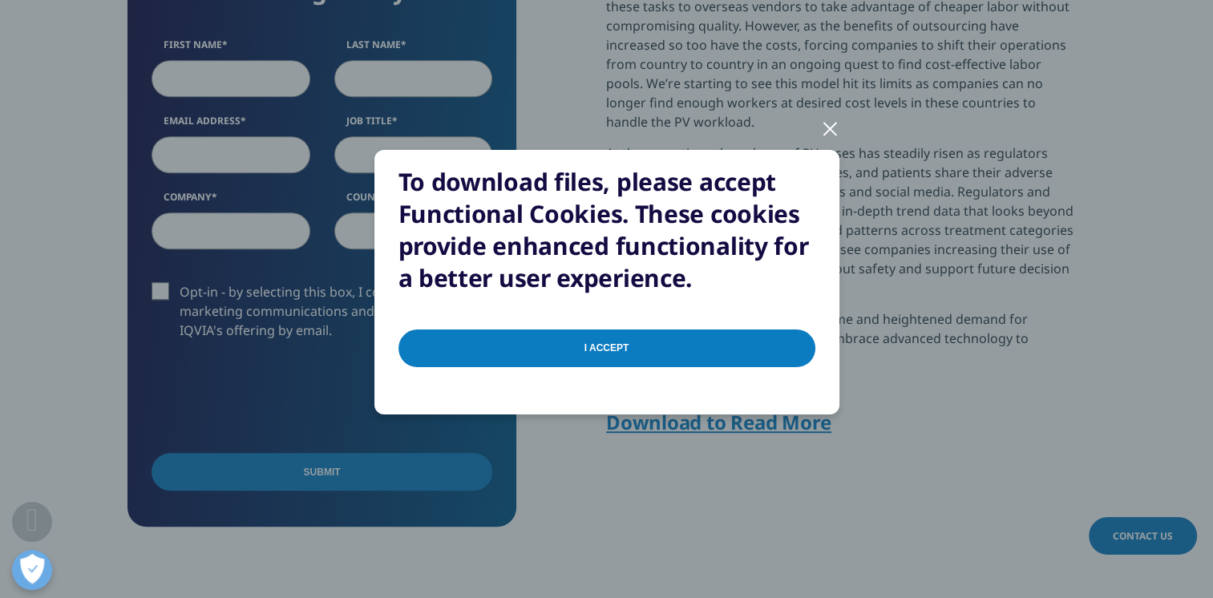
click at [667, 338] on input "I Accept" at bounding box center [606, 348] width 417 height 38
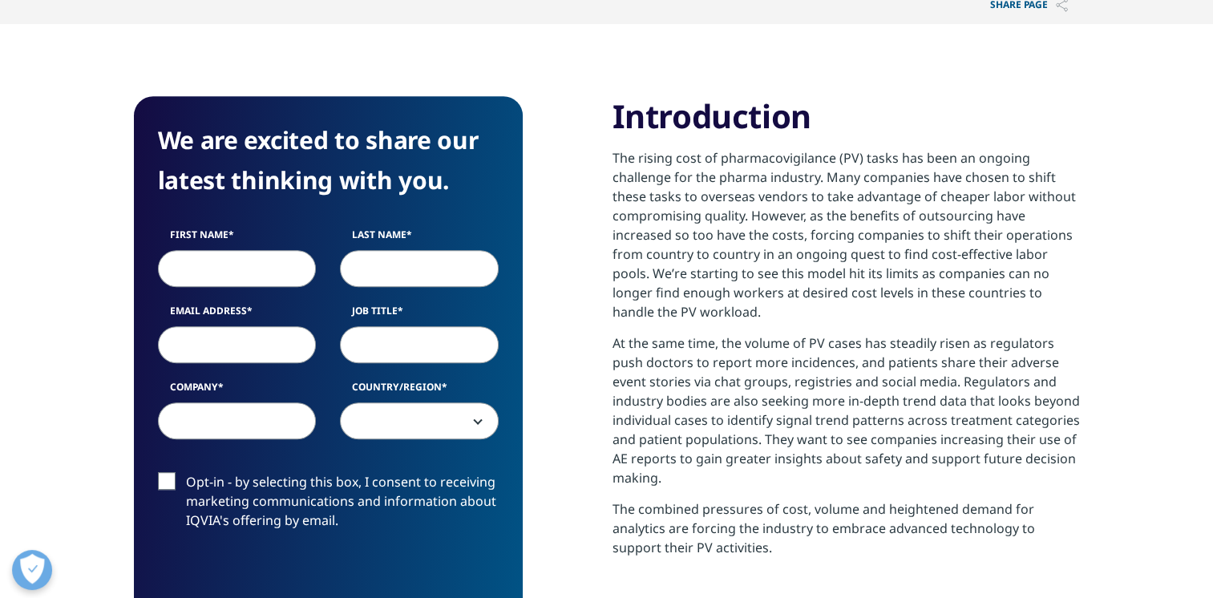
scroll to position [481, 0]
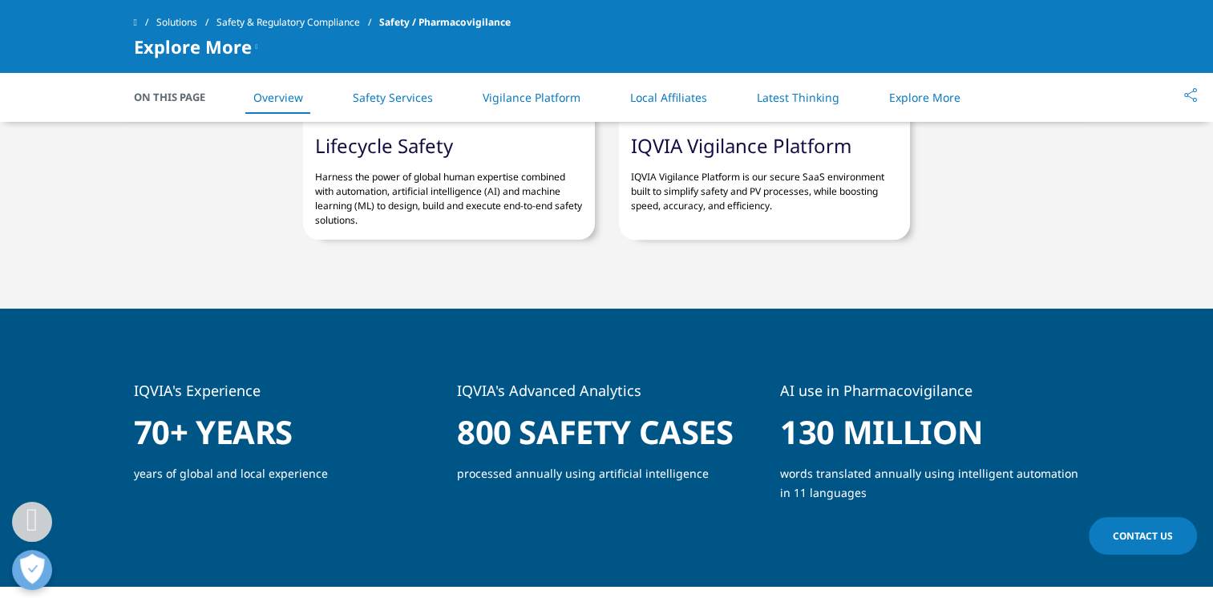
scroll to position [561, 0]
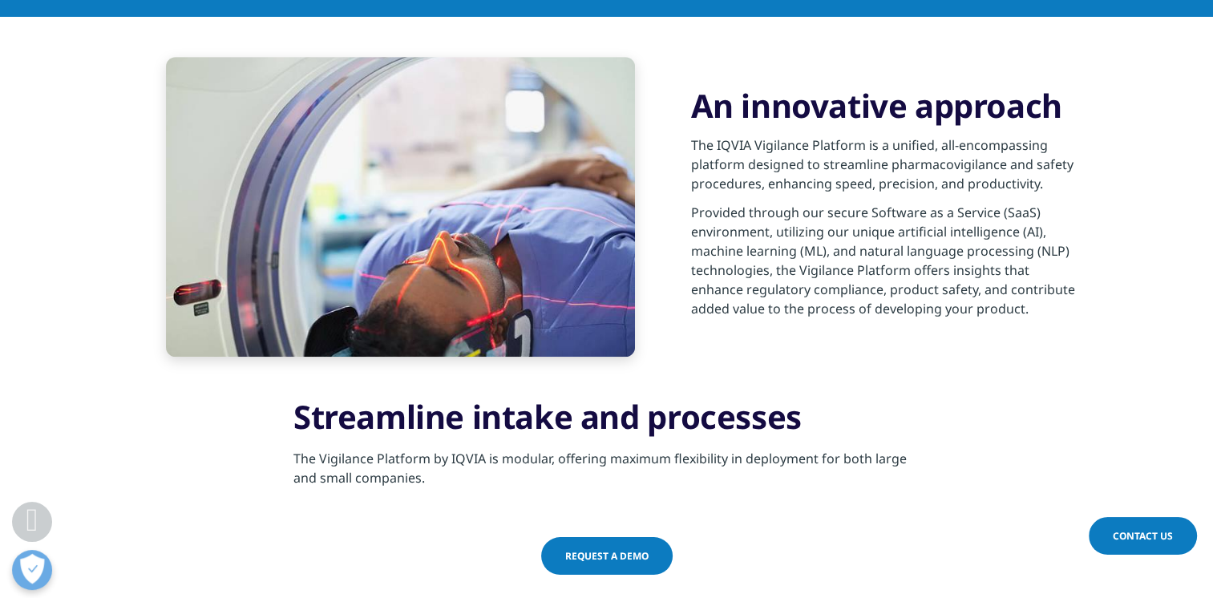
scroll to position [882, 0]
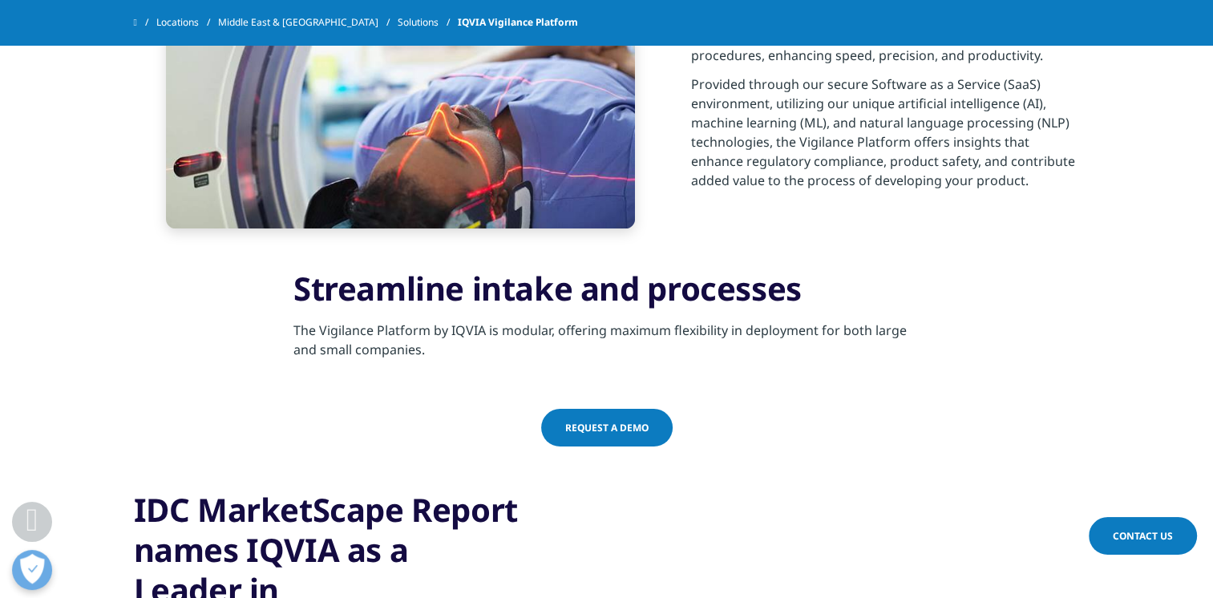
click at [637, 424] on span "Request a demo" at bounding box center [606, 428] width 83 height 14
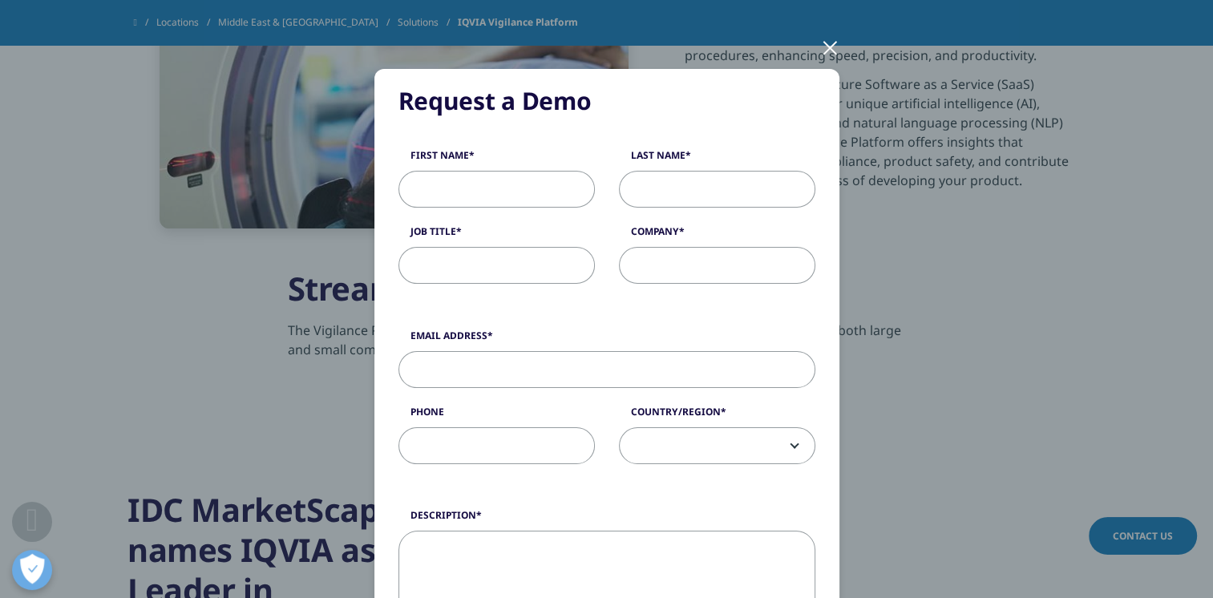
scroll to position [0, 0]
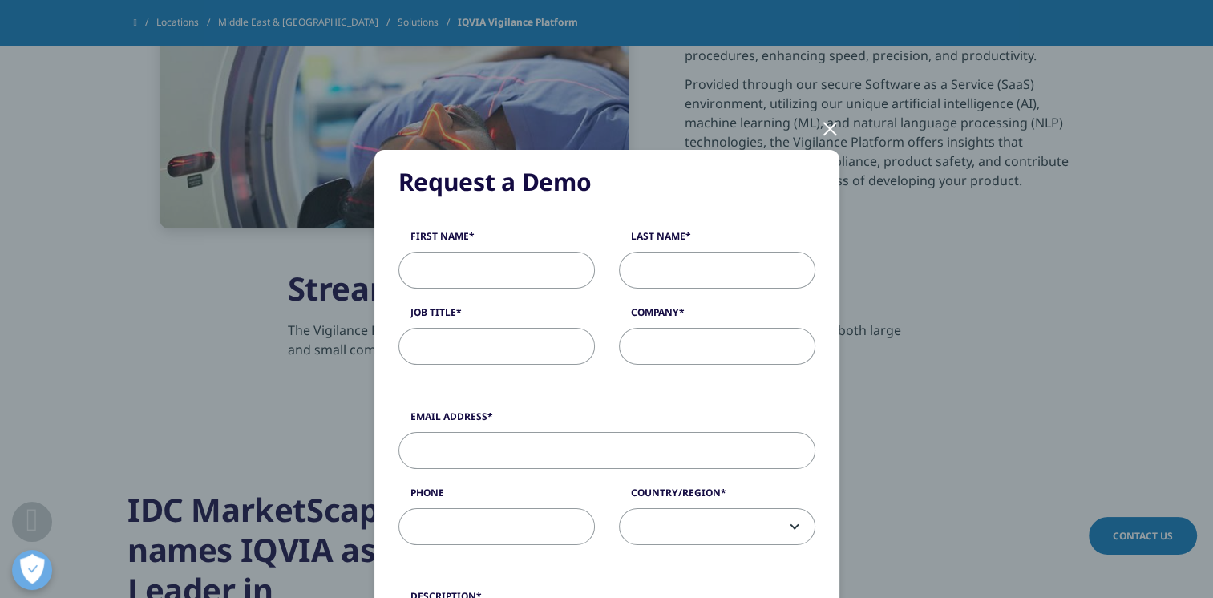
click at [823, 125] on div at bounding box center [830, 128] width 18 height 44
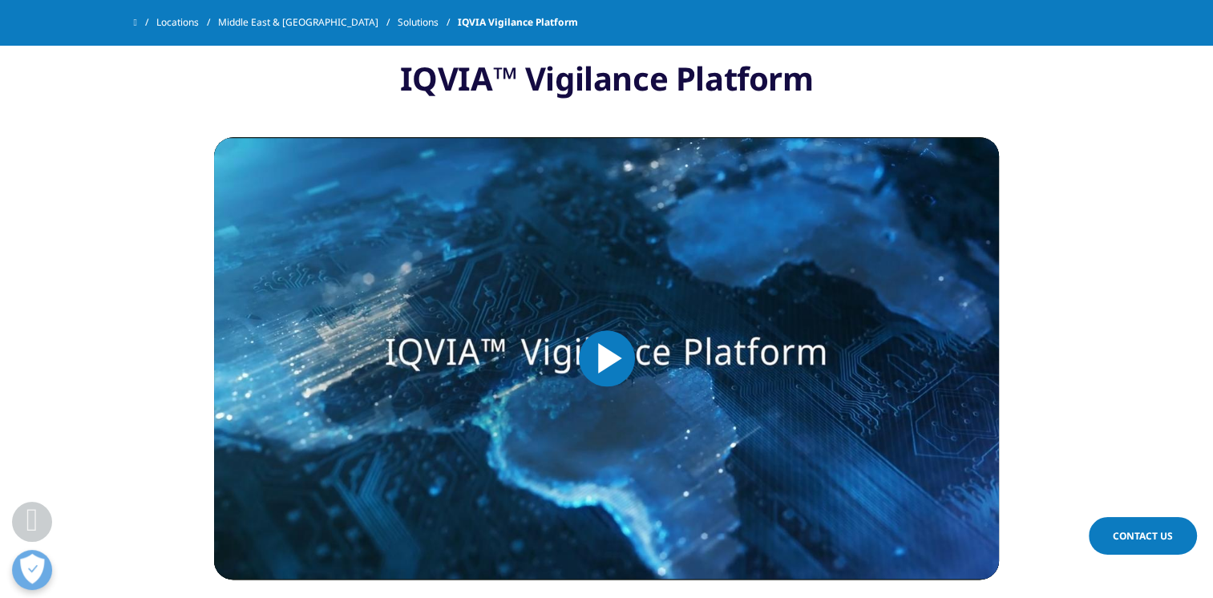
scroll to position [1844, 0]
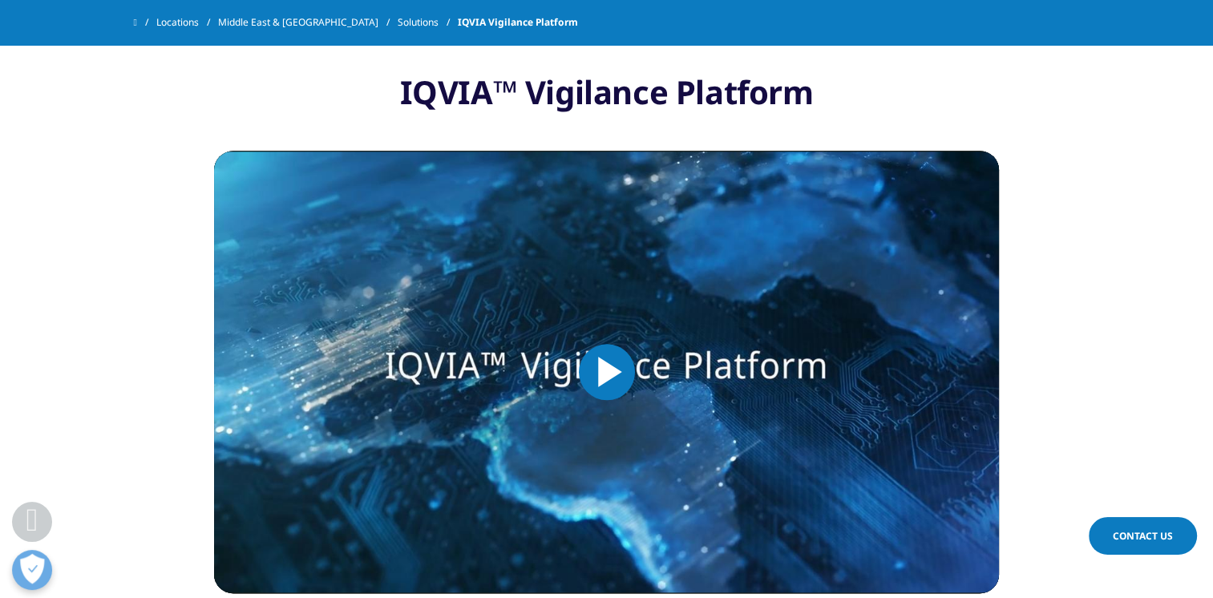
click at [607, 372] on span "Video Player" at bounding box center [607, 372] width 0 height 0
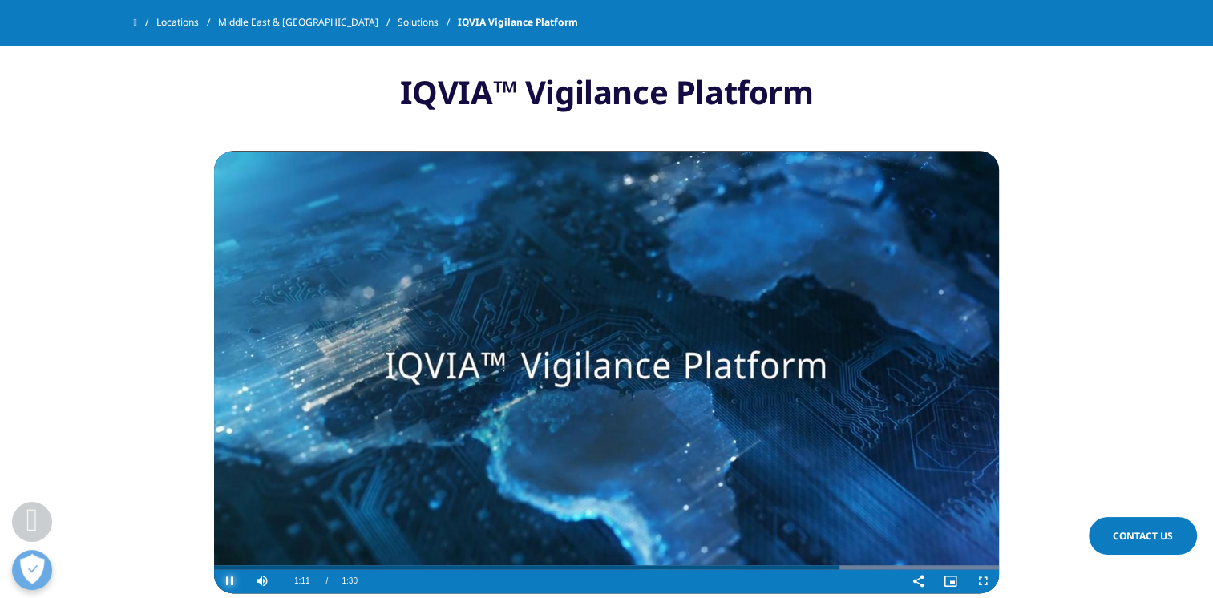
click at [234, 581] on span "Video Player" at bounding box center [230, 581] width 32 height 0
click at [232, 581] on span "Video Player" at bounding box center [230, 581] width 32 height 0
click at [697, 329] on video "Video Player" at bounding box center [606, 372] width 785 height 443
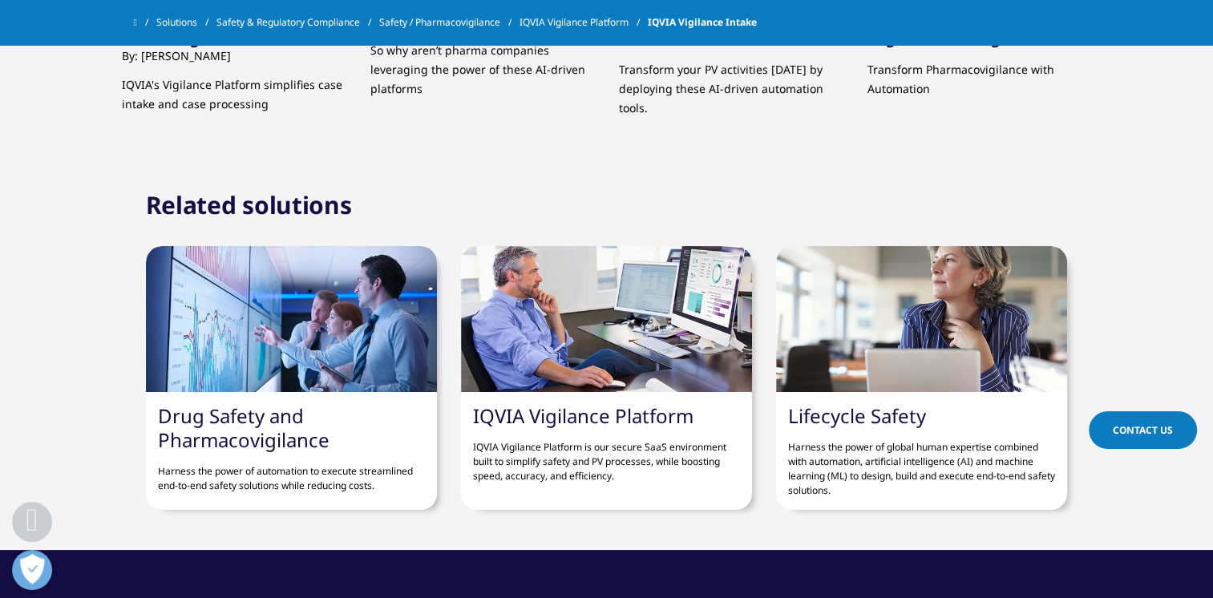
scroll to position [2886, 0]
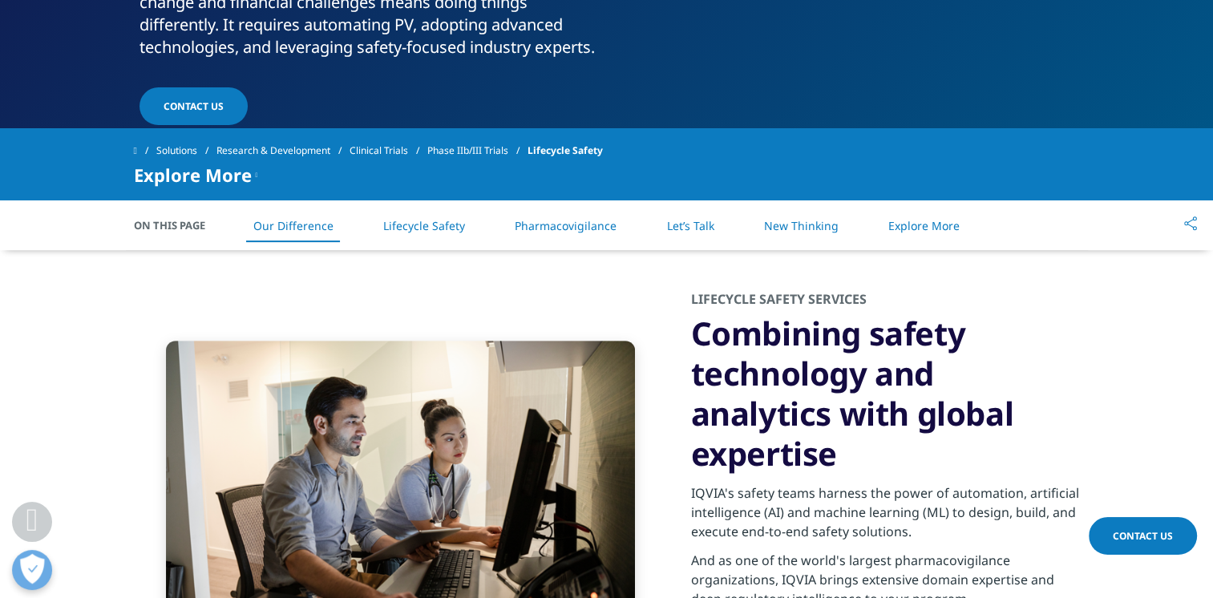
scroll to position [561, 0]
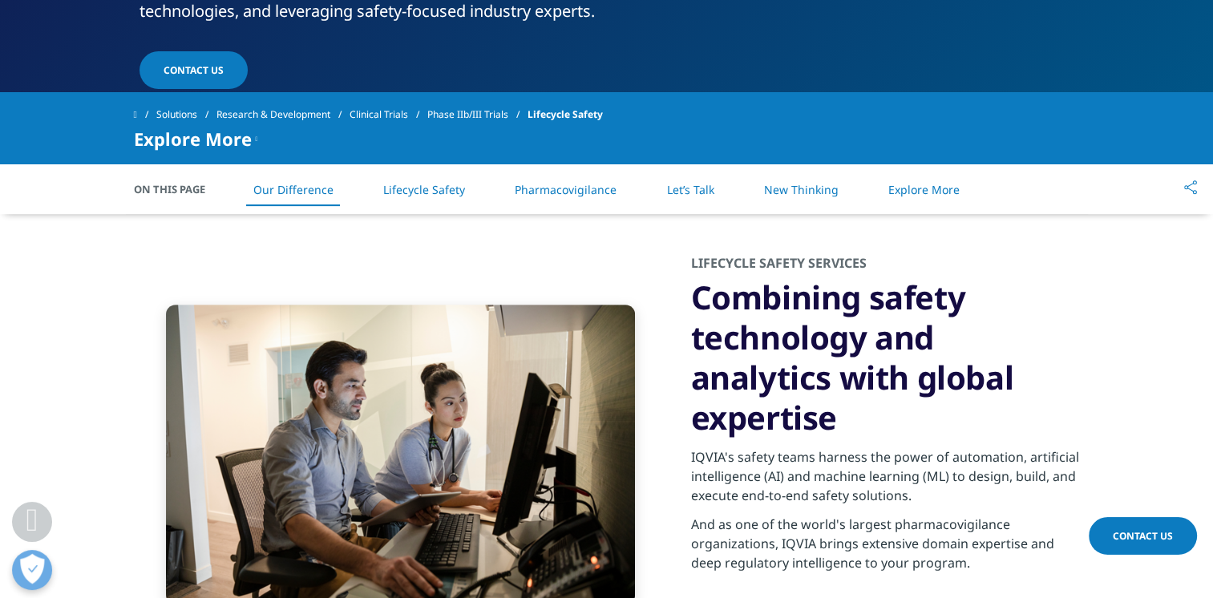
click at [432, 197] on link "Lifecycle Safety" at bounding box center [424, 189] width 82 height 15
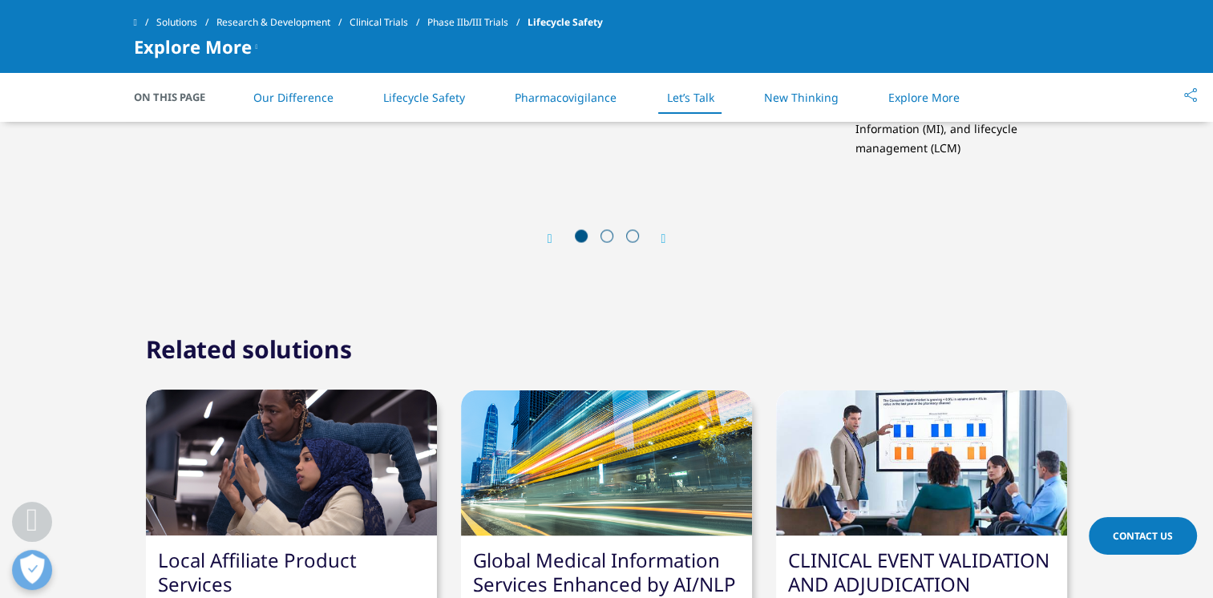
scroll to position [2985, 0]
